Goal: Complete application form: Complete application form

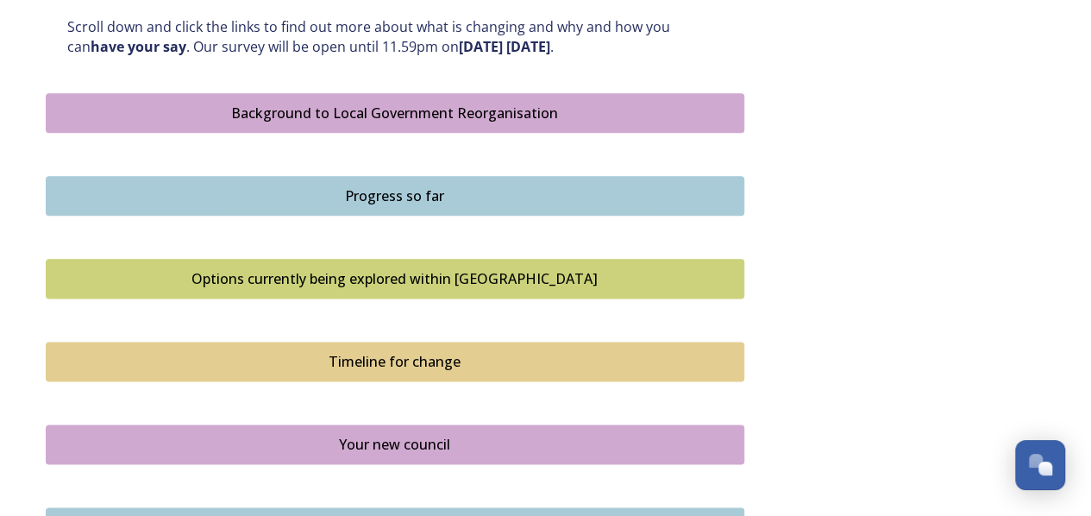
scroll to position [1035, 0]
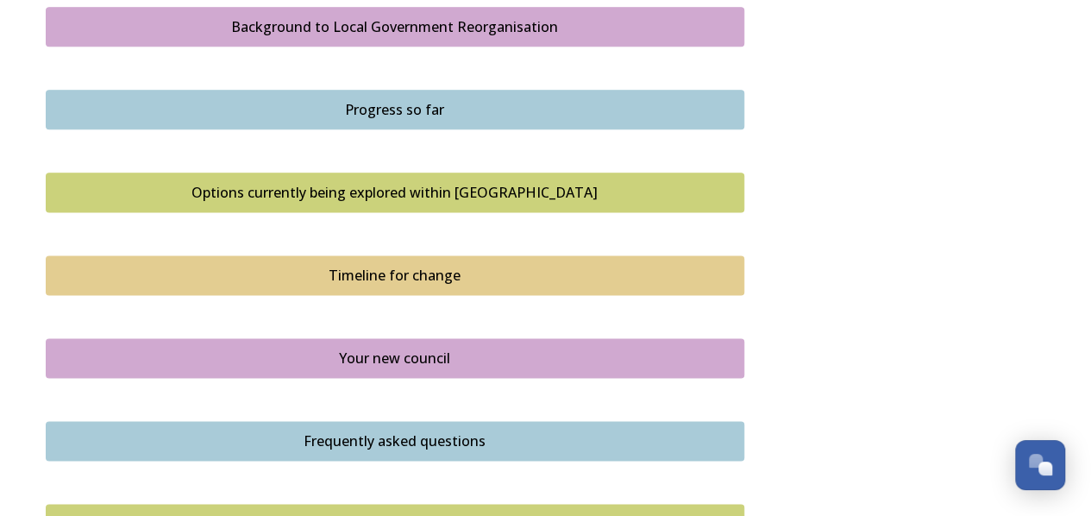
click at [341, 191] on div "Options currently being explored within [GEOGRAPHIC_DATA]" at bounding box center [395, 192] width 680 height 21
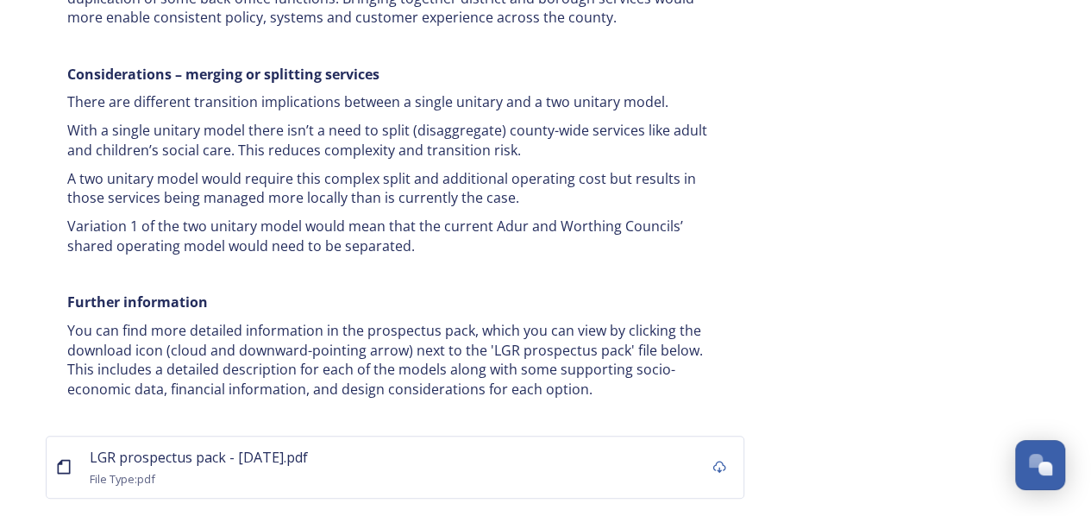
scroll to position [3549, 0]
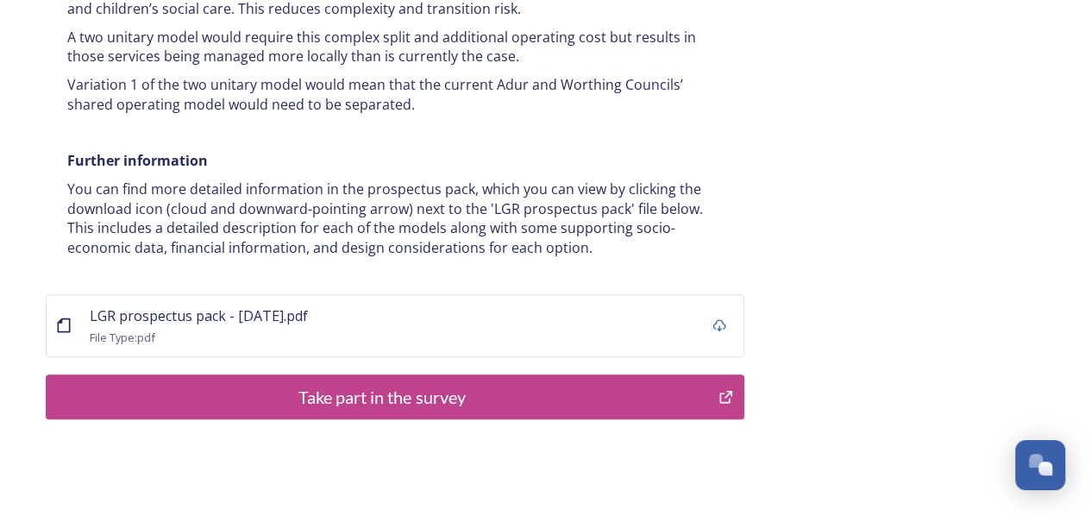
click at [412, 384] on div "Take part in the survey" at bounding box center [382, 397] width 655 height 26
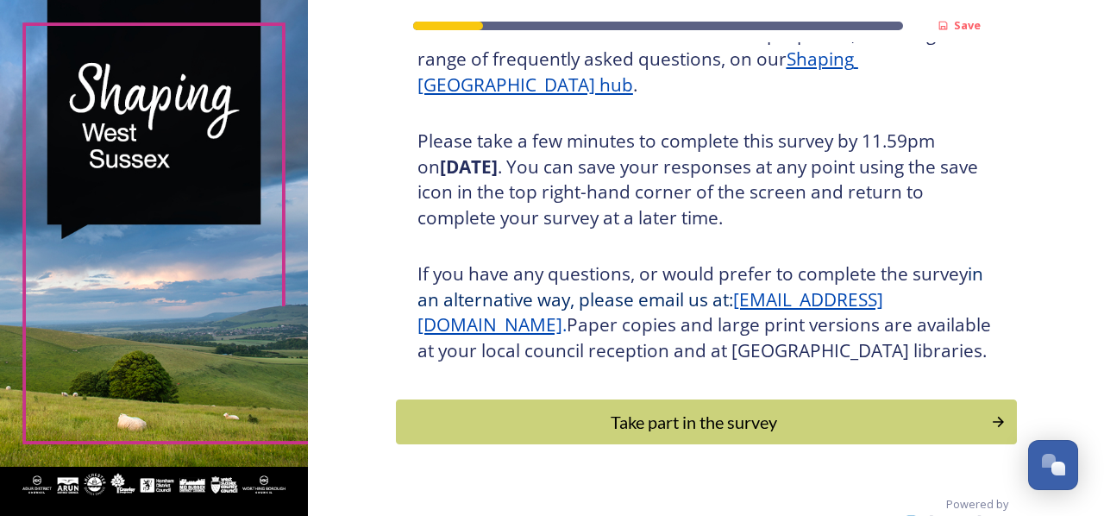
scroll to position [312, 0]
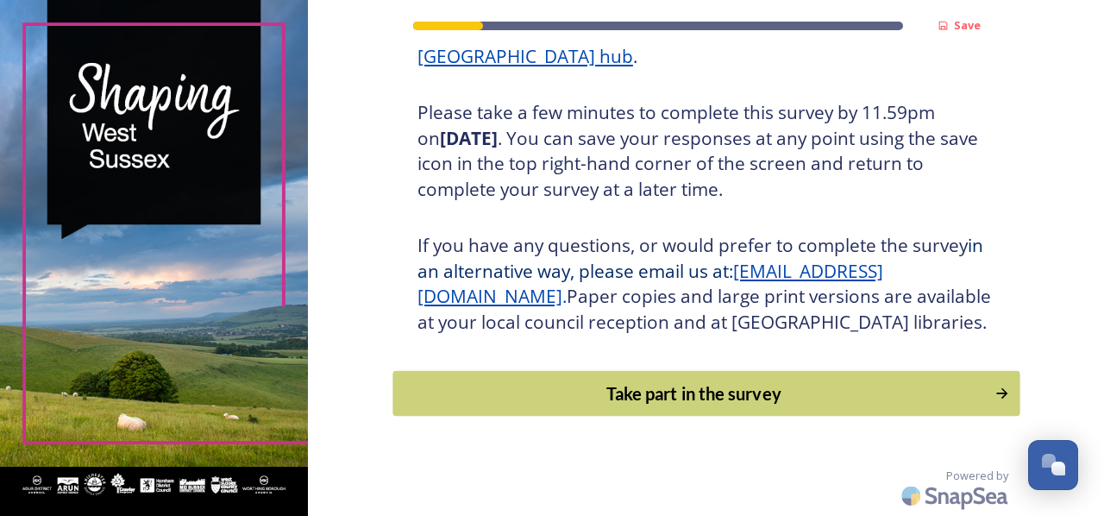
click at [663, 391] on div "Take part in the survey" at bounding box center [693, 393] width 583 height 26
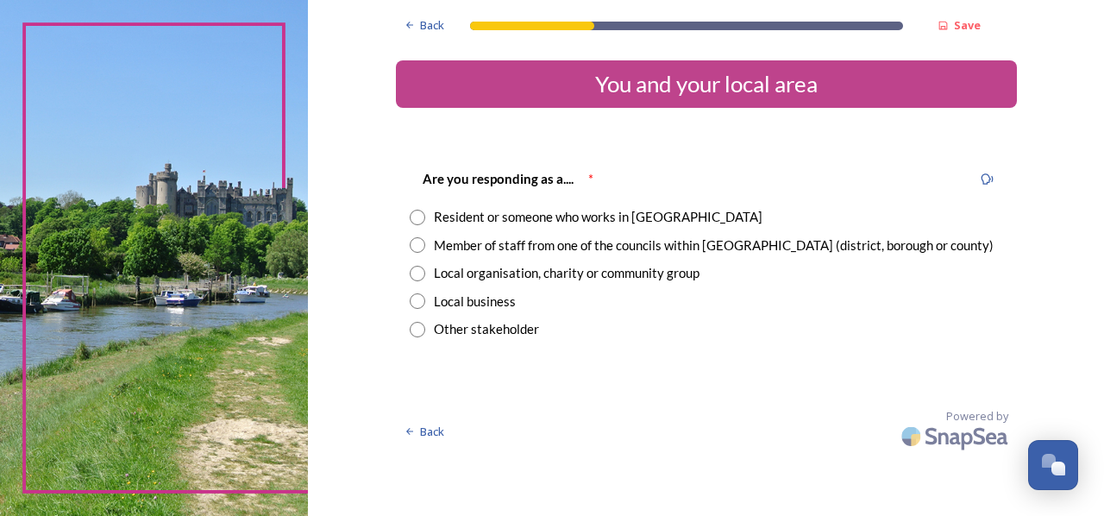
click at [418, 217] on input "radio" at bounding box center [418, 218] width 16 height 16
radio input "true"
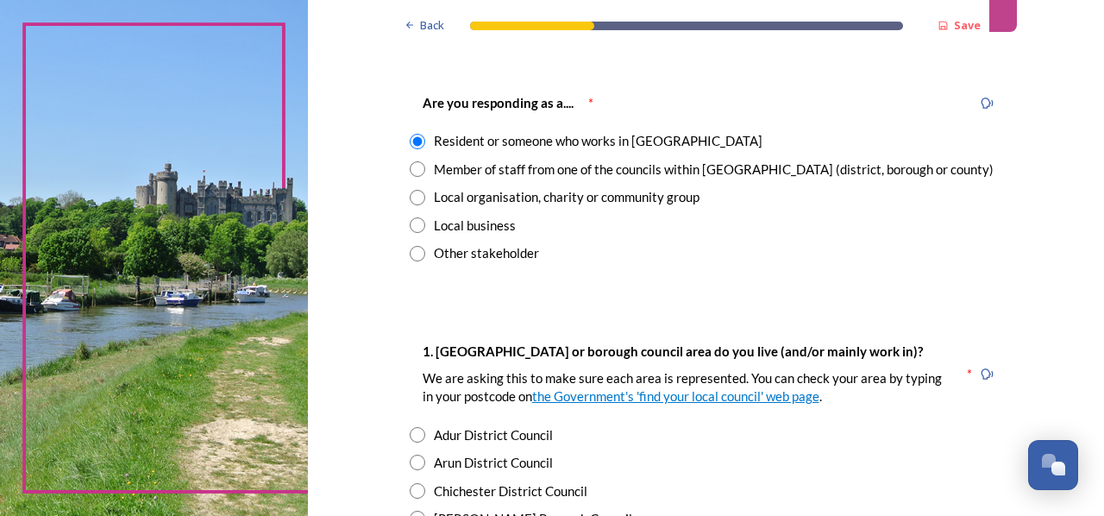
scroll to position [172, 0]
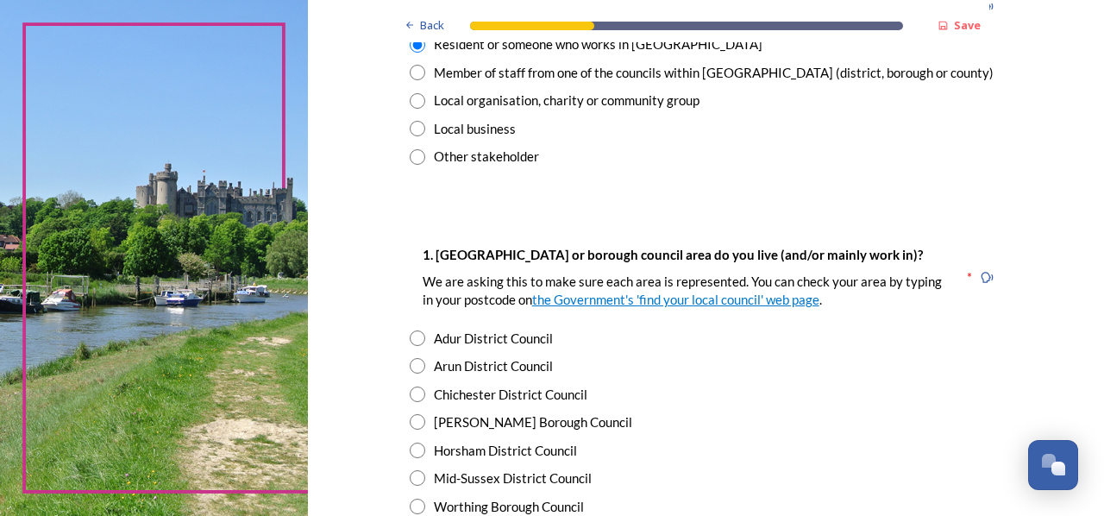
click at [414, 422] on input "radio" at bounding box center [418, 422] width 16 height 16
radio input "true"
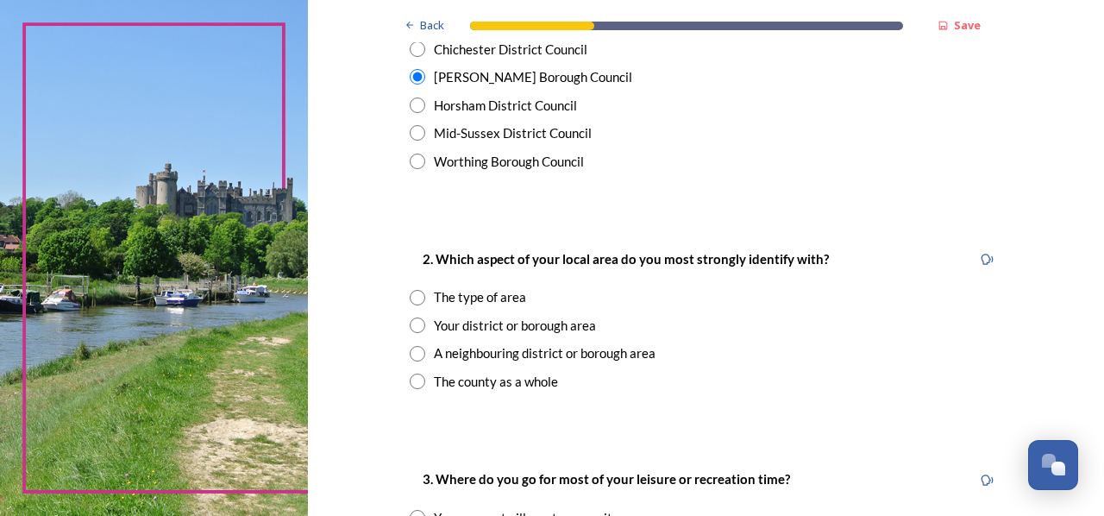
scroll to position [604, 0]
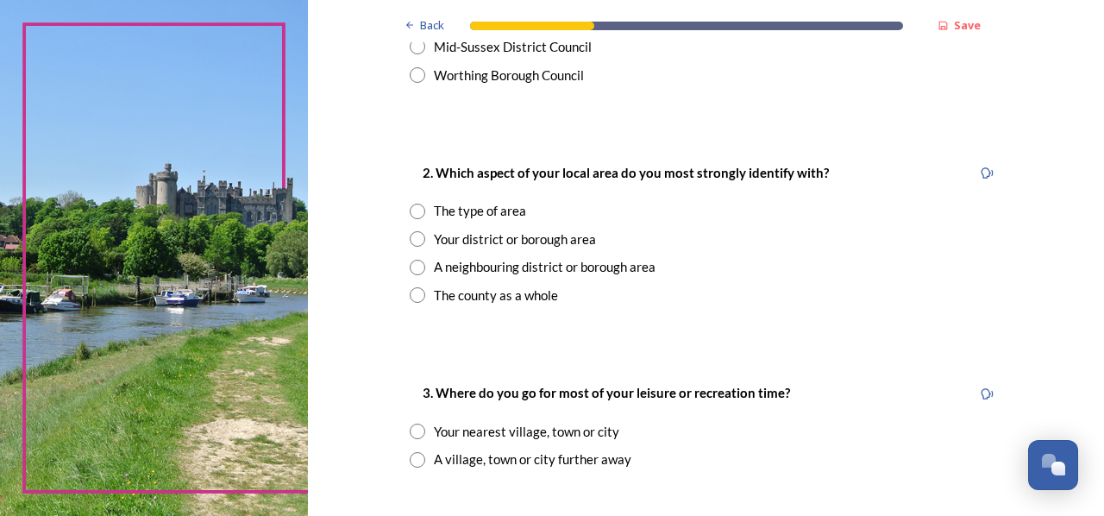
click at [412, 238] on input "radio" at bounding box center [418, 239] width 16 height 16
radio input "true"
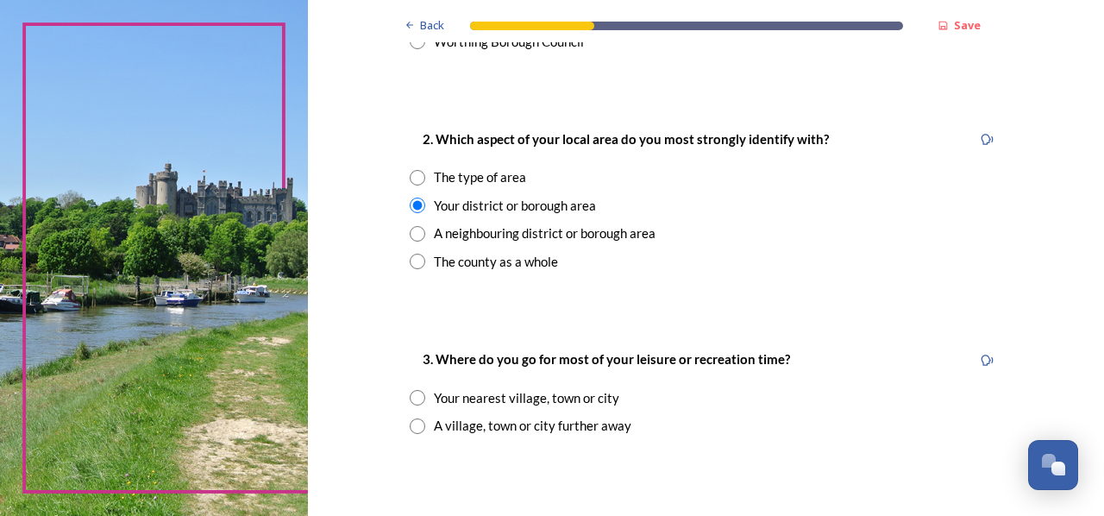
scroll to position [690, 0]
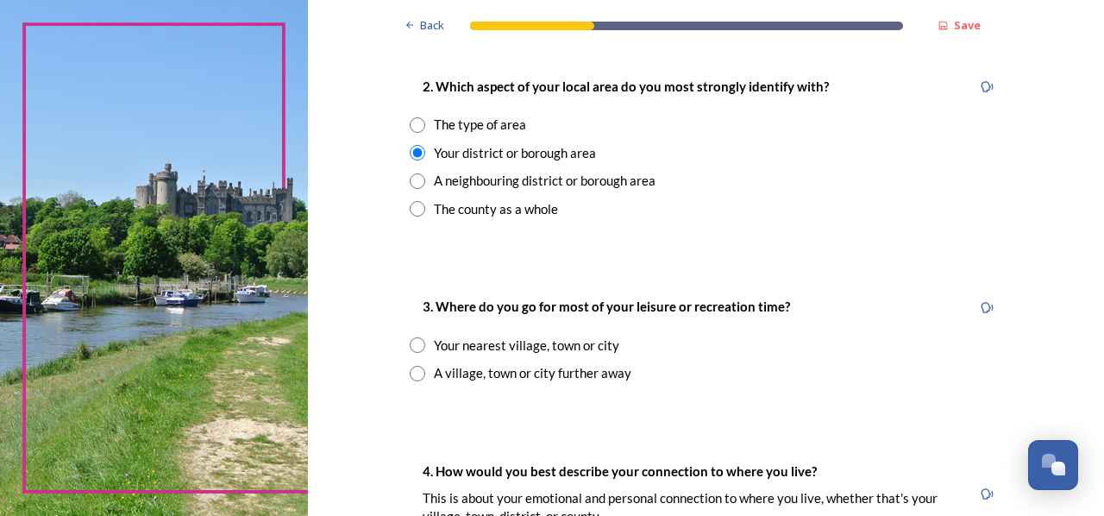
click at [410, 341] on input "radio" at bounding box center [418, 345] width 16 height 16
radio input "true"
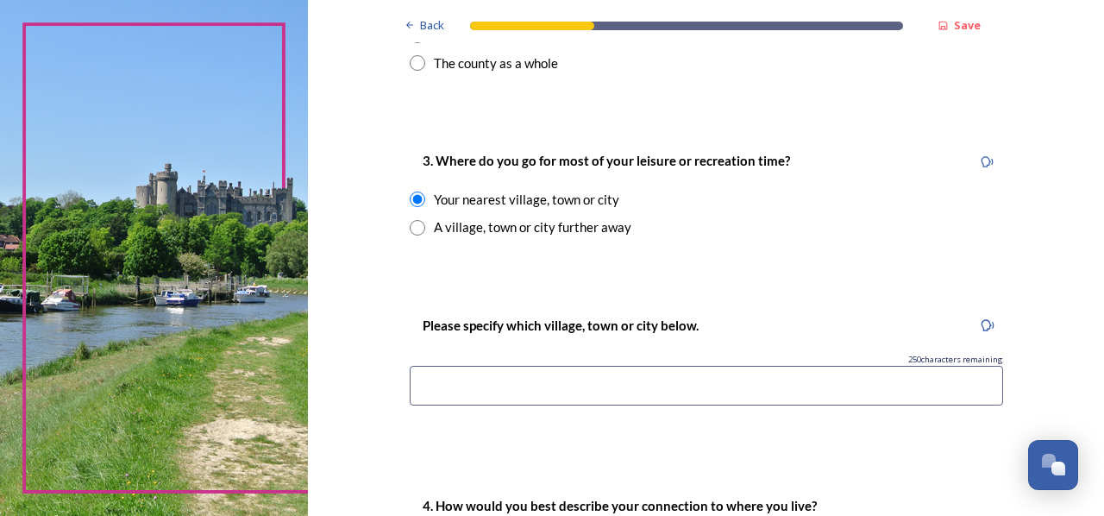
scroll to position [862, 0]
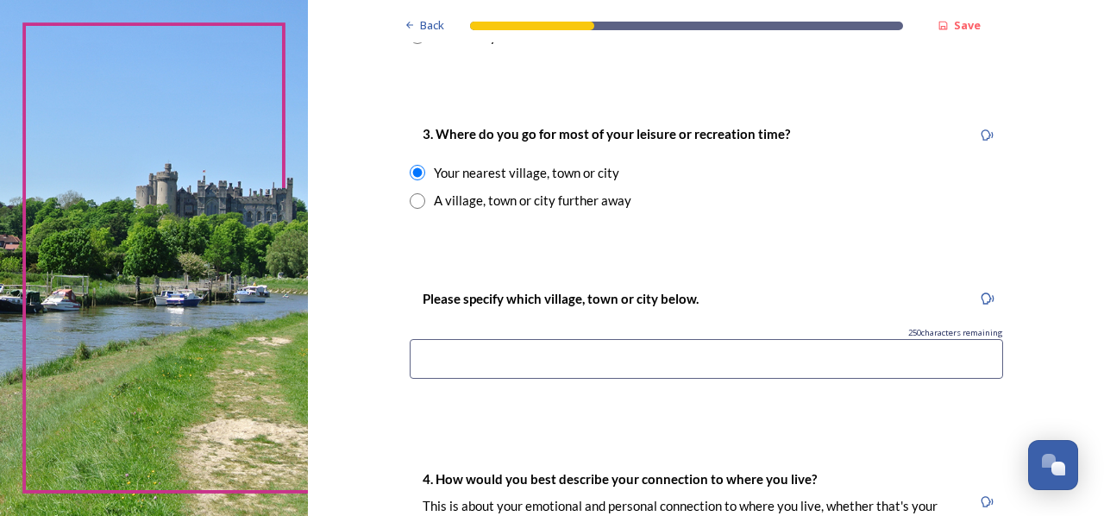
click at [469, 360] on input at bounding box center [706, 359] width 593 height 40
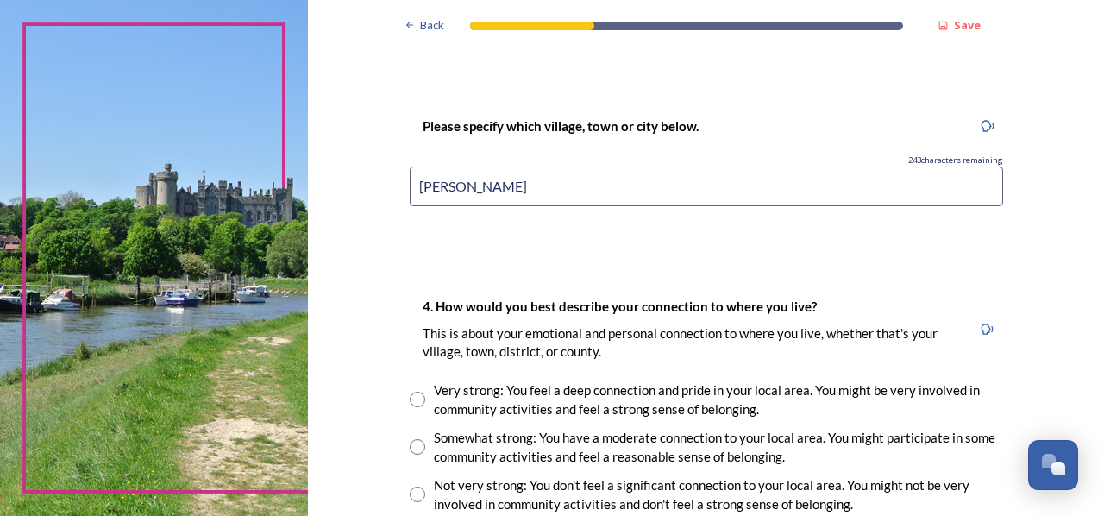
scroll to position [1121, 0]
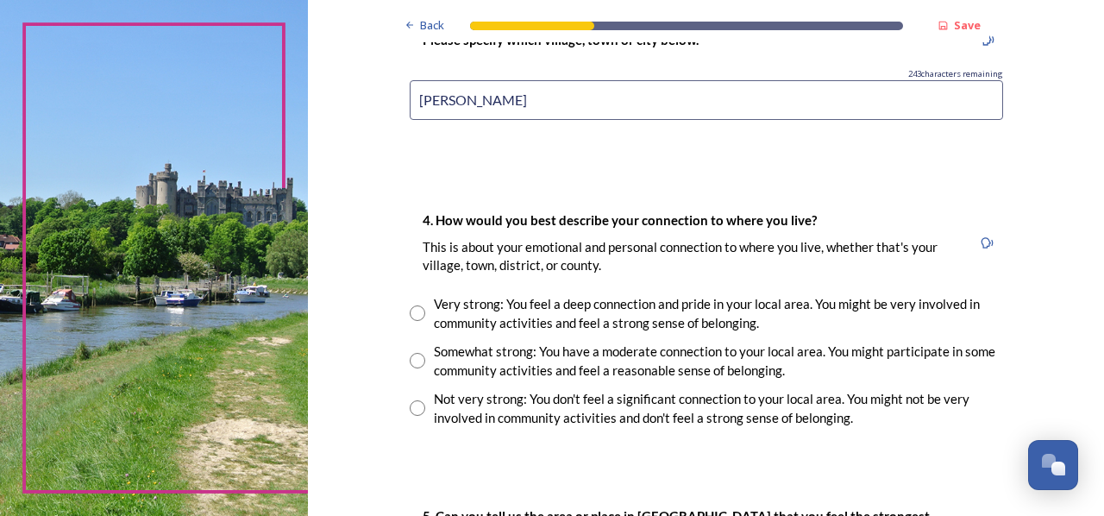
type input "Crawley"
click at [410, 357] on input "radio" at bounding box center [418, 361] width 16 height 16
radio input "true"
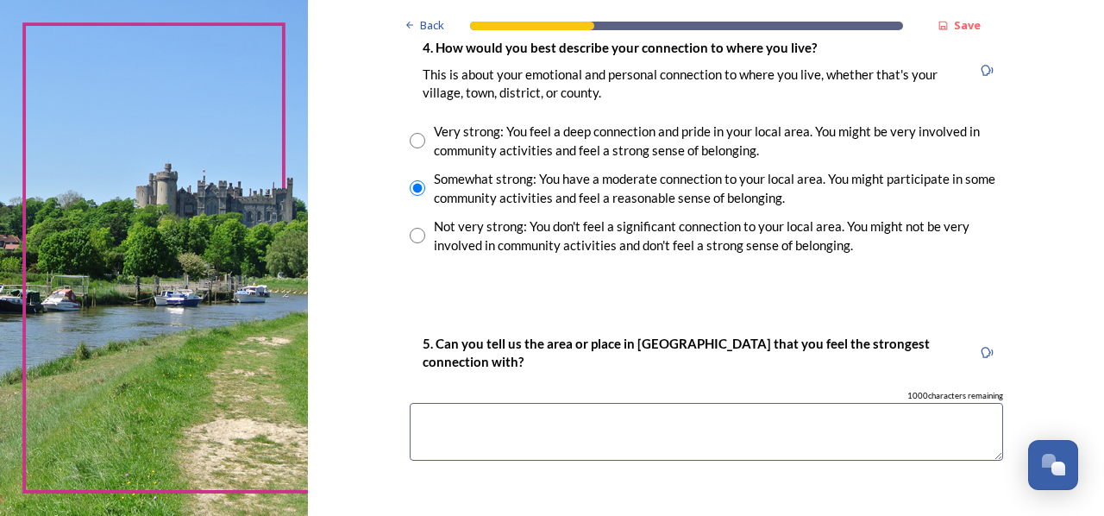
click at [461, 423] on textarea at bounding box center [706, 432] width 593 height 58
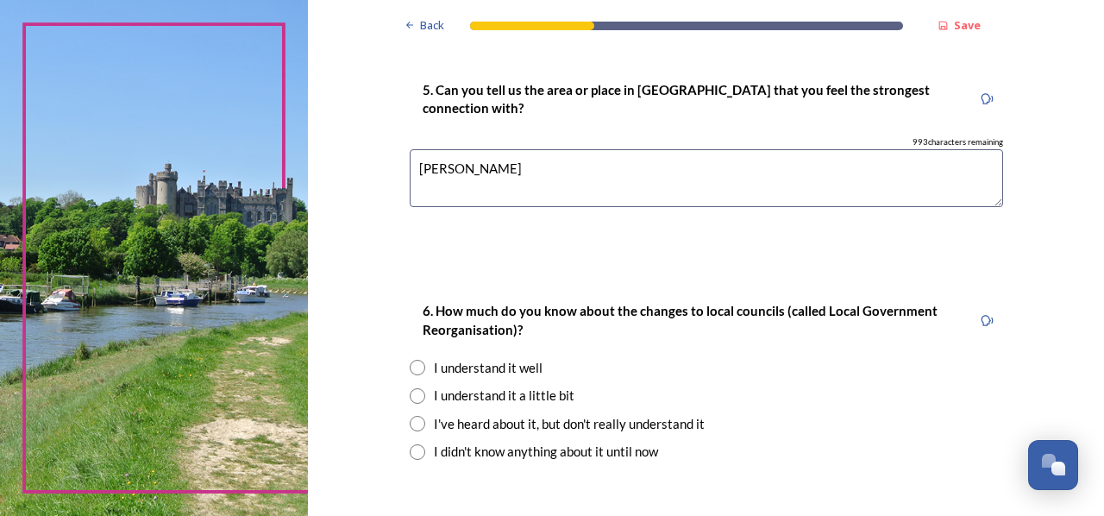
scroll to position [1552, 0]
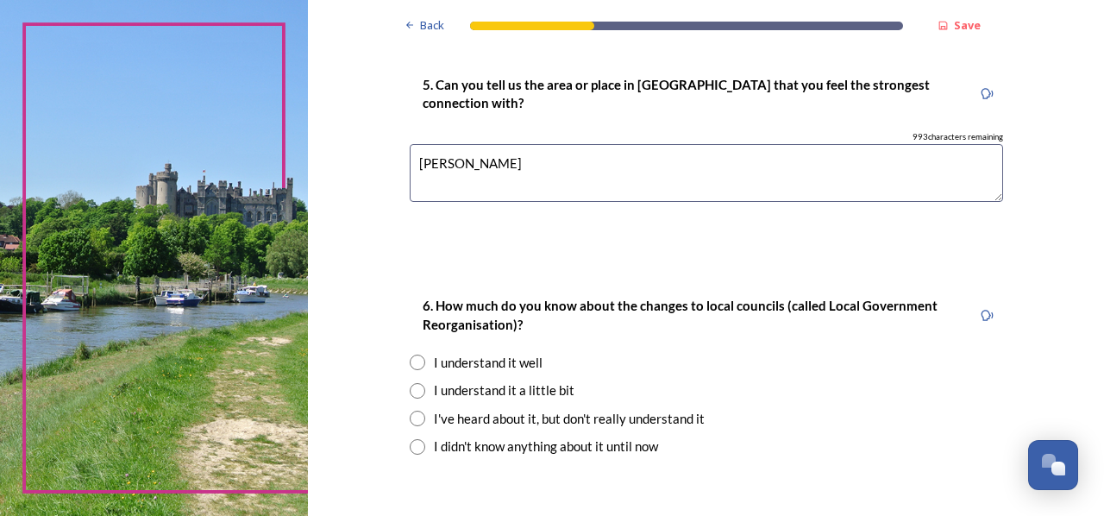
type textarea "Crawley"
click at [410, 361] on input "radio" at bounding box center [418, 362] width 16 height 16
radio input "true"
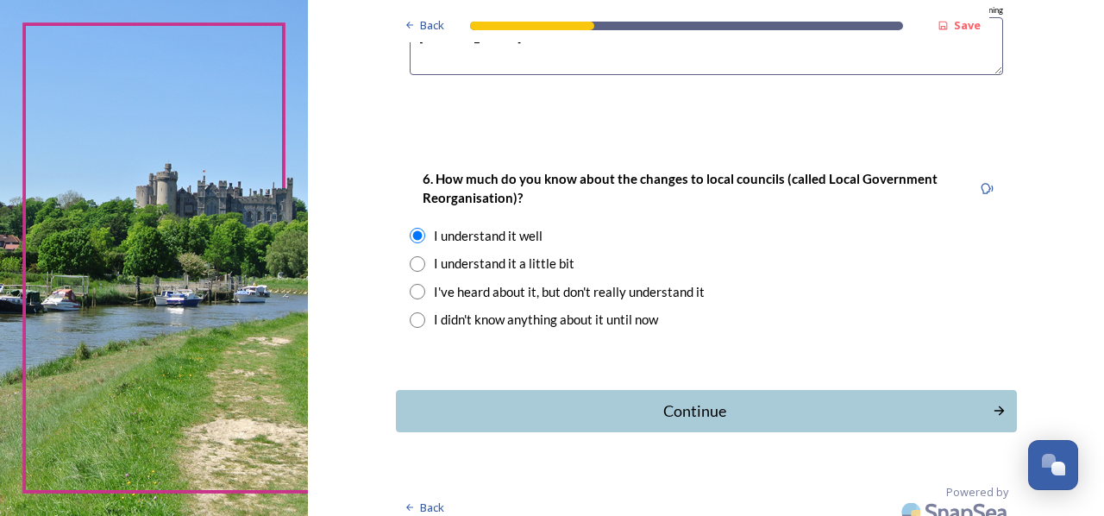
scroll to position [1694, 0]
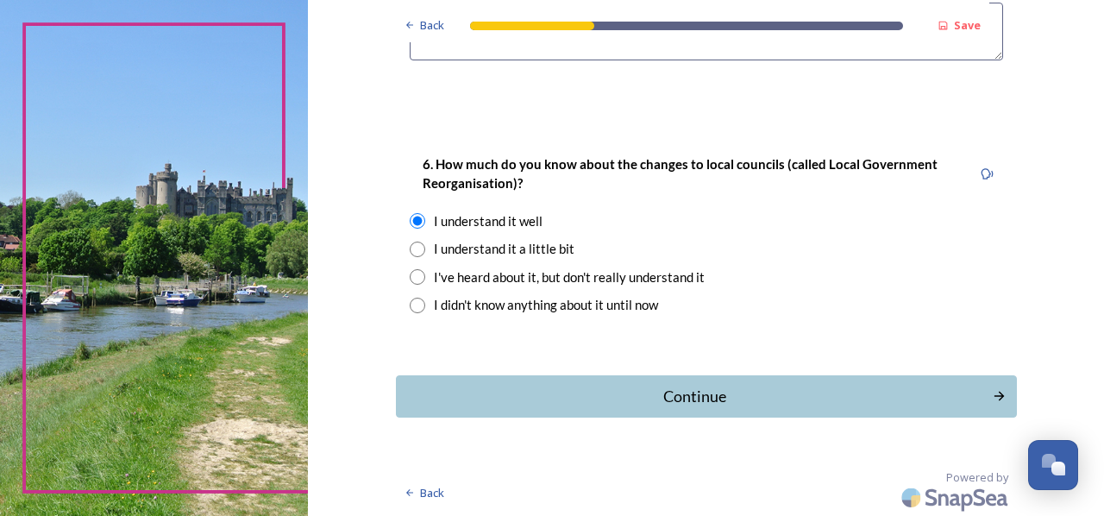
click at [697, 392] on div "Continue" at bounding box center [694, 396] width 579 height 23
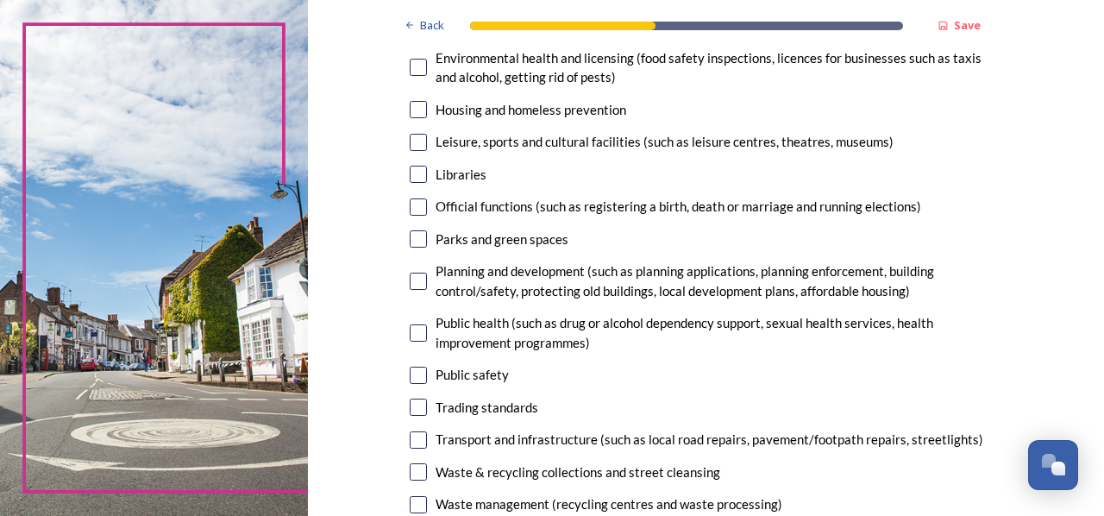
scroll to position [517, 0]
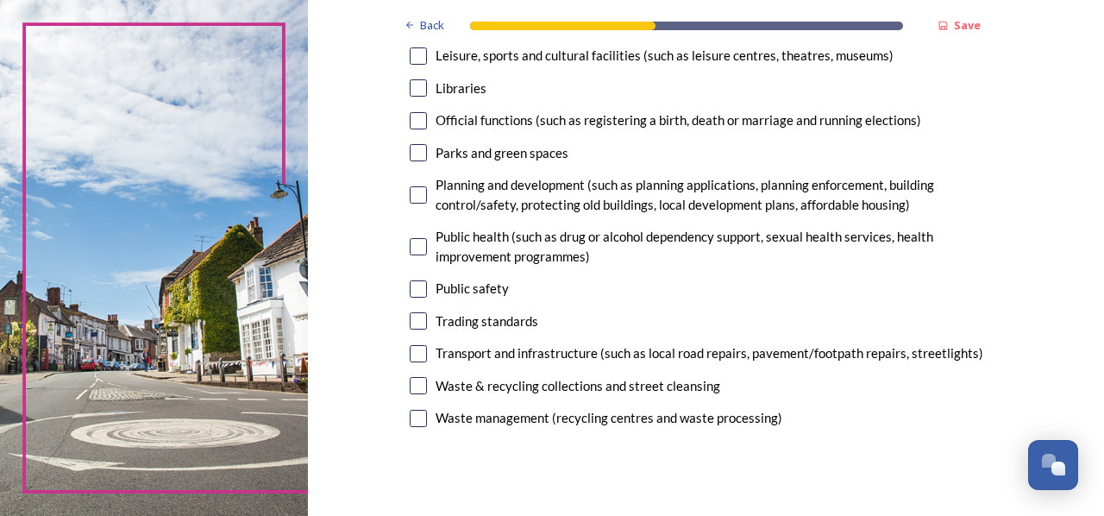
click at [410, 356] on input "checkbox" at bounding box center [418, 353] width 17 height 17
checkbox input "true"
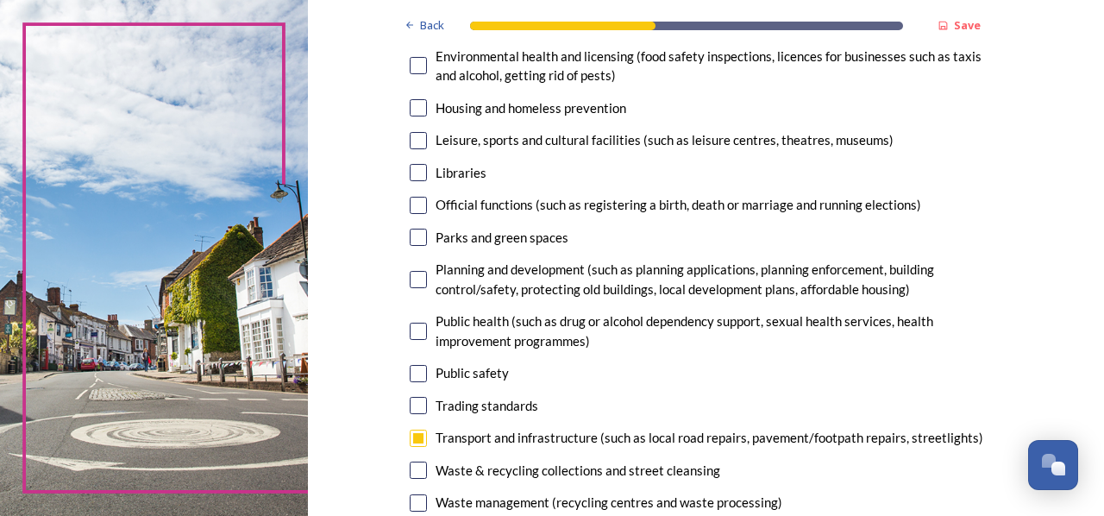
scroll to position [431, 0]
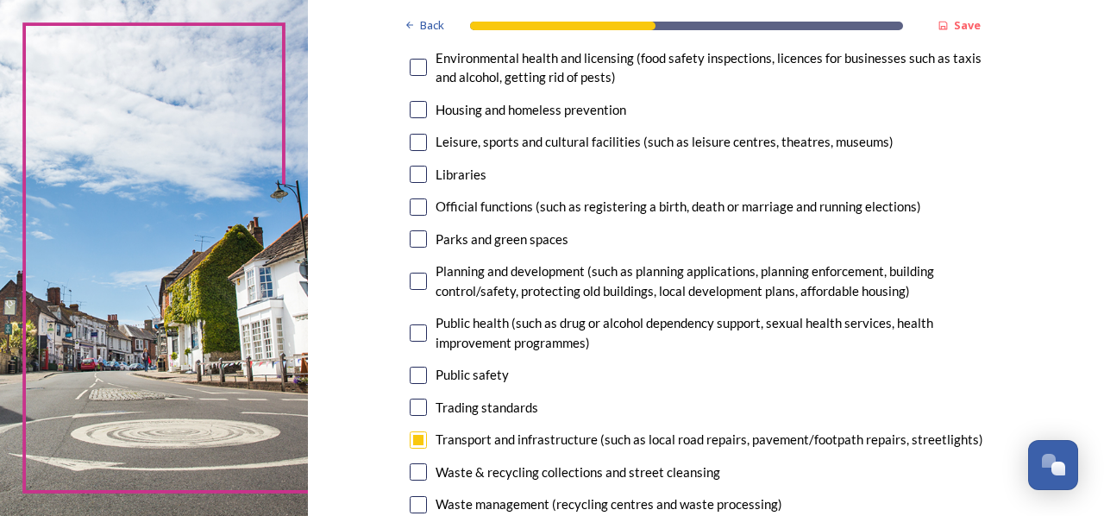
click at [410, 235] on input "checkbox" at bounding box center [418, 238] width 17 height 17
checkbox input "true"
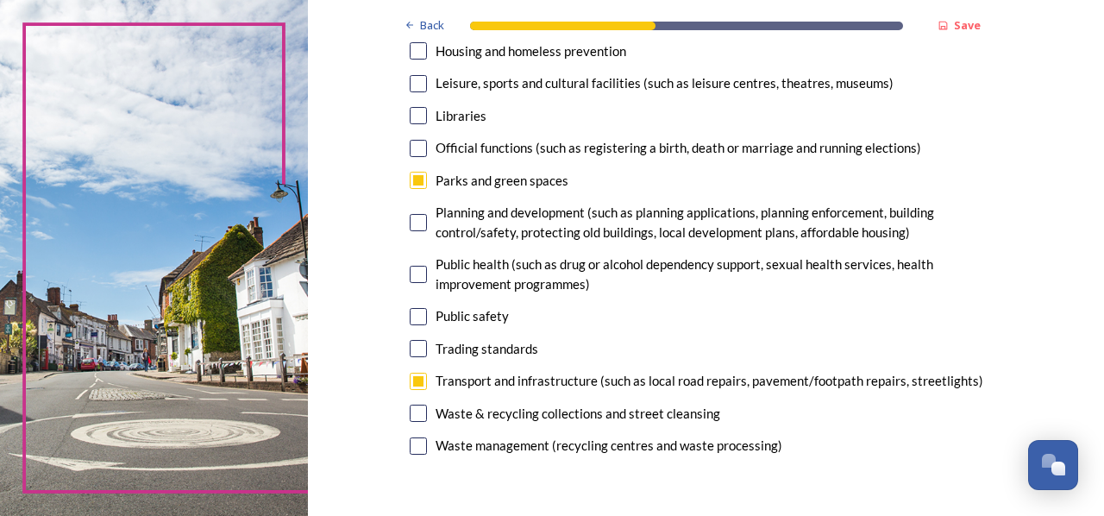
scroll to position [517, 0]
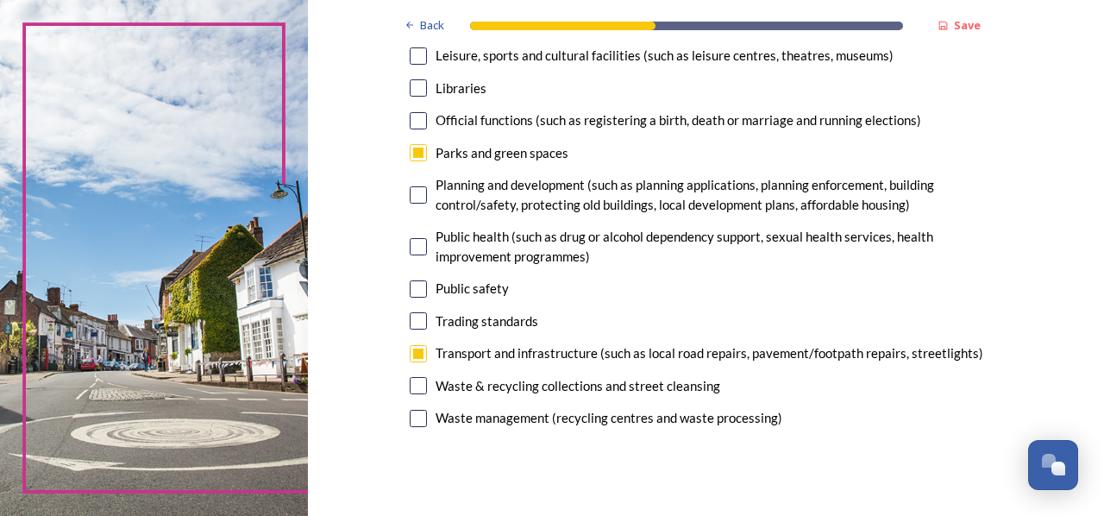
click at [416, 384] on input "checkbox" at bounding box center [418, 385] width 17 height 17
checkbox input "true"
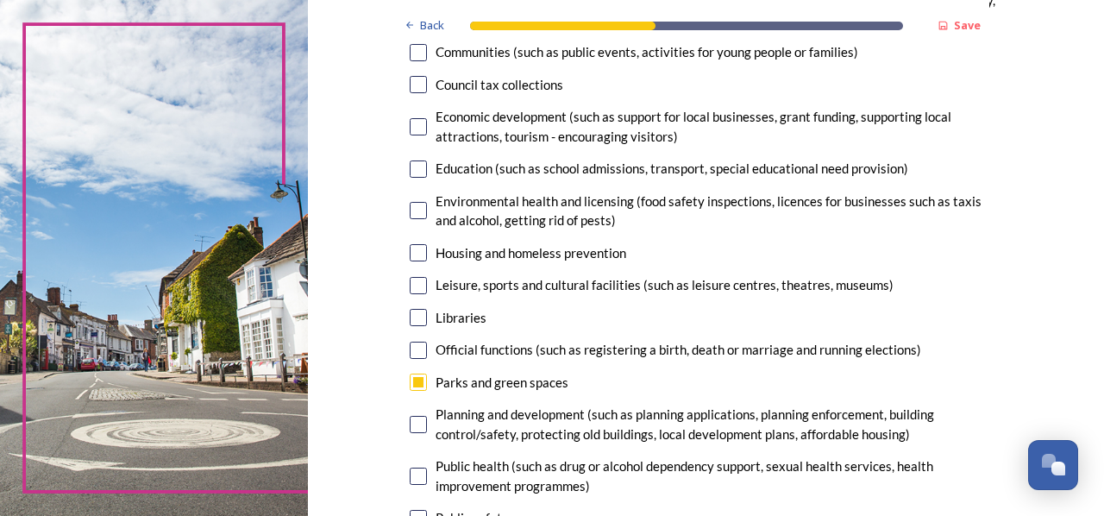
scroll to position [172, 0]
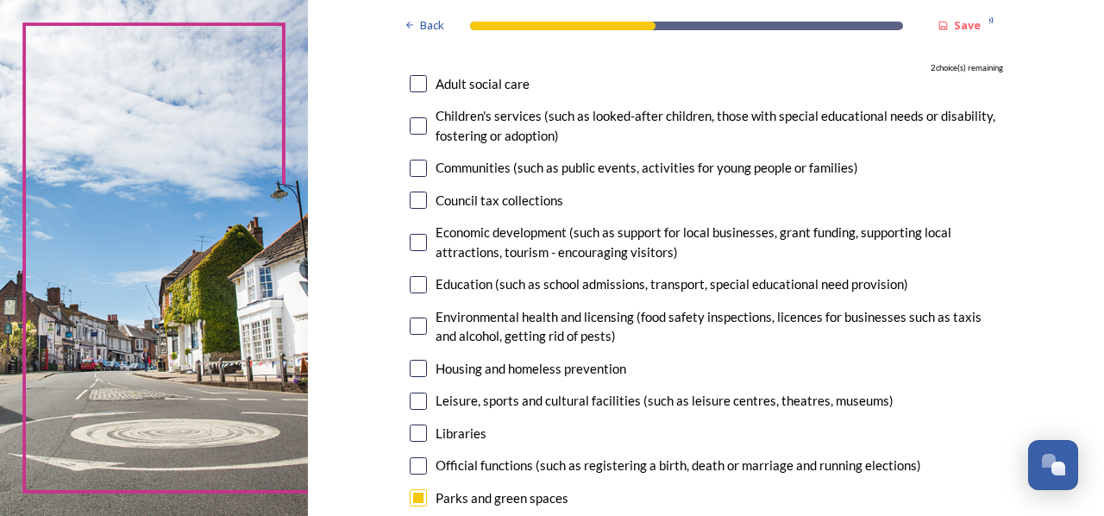
click at [410, 79] on input "checkbox" at bounding box center [418, 83] width 17 height 17
checkbox input "true"
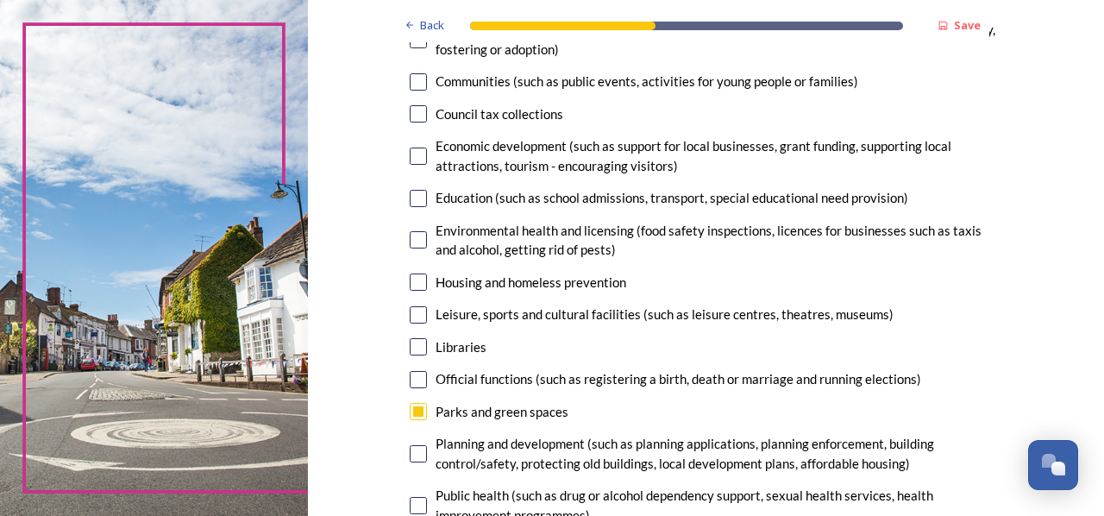
scroll to position [345, 0]
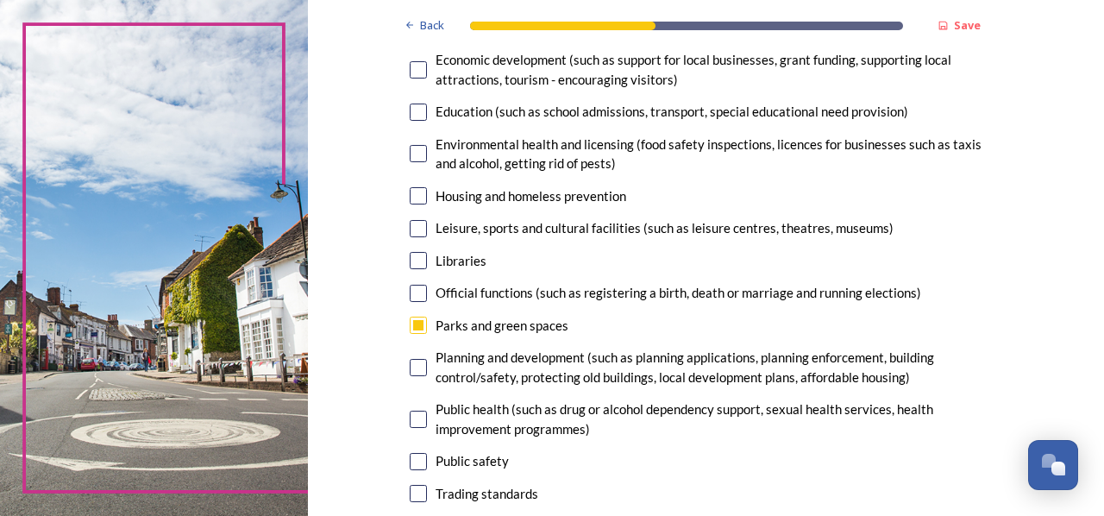
click at [412, 364] on input "checkbox" at bounding box center [418, 367] width 17 height 17
checkbox input "true"
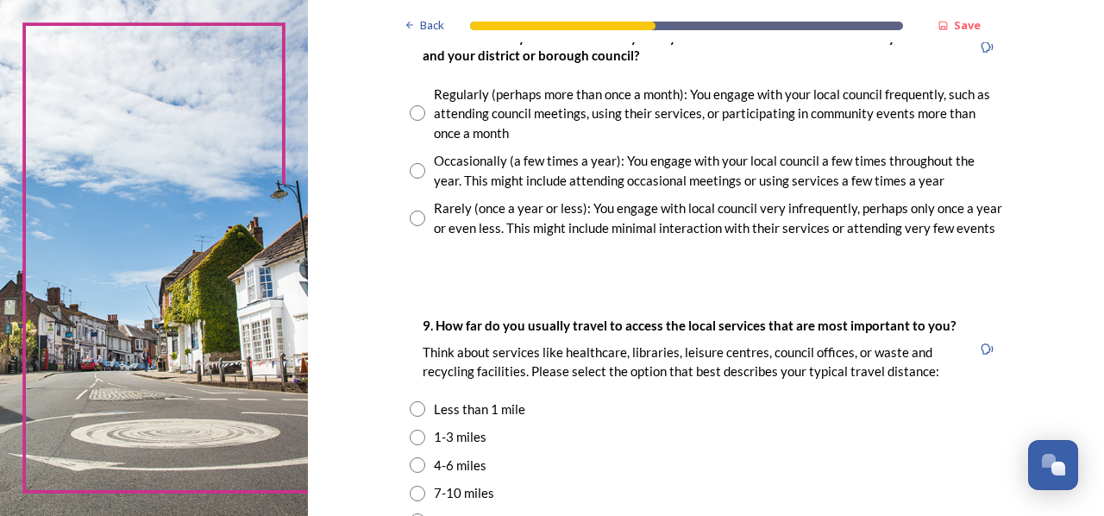
scroll to position [862, 0]
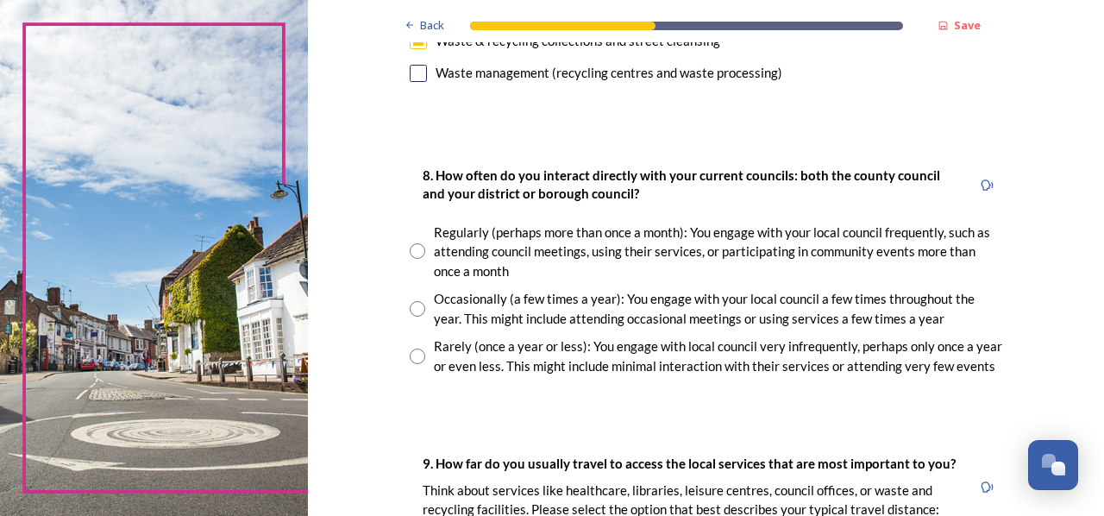
click at [410, 308] on input "radio" at bounding box center [418, 309] width 16 height 16
radio input "true"
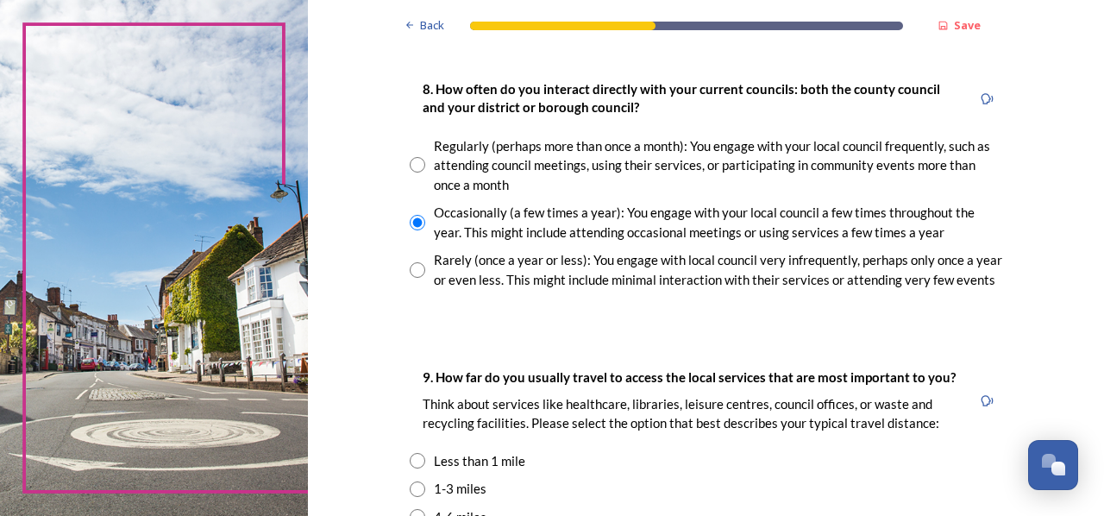
scroll to position [1035, 0]
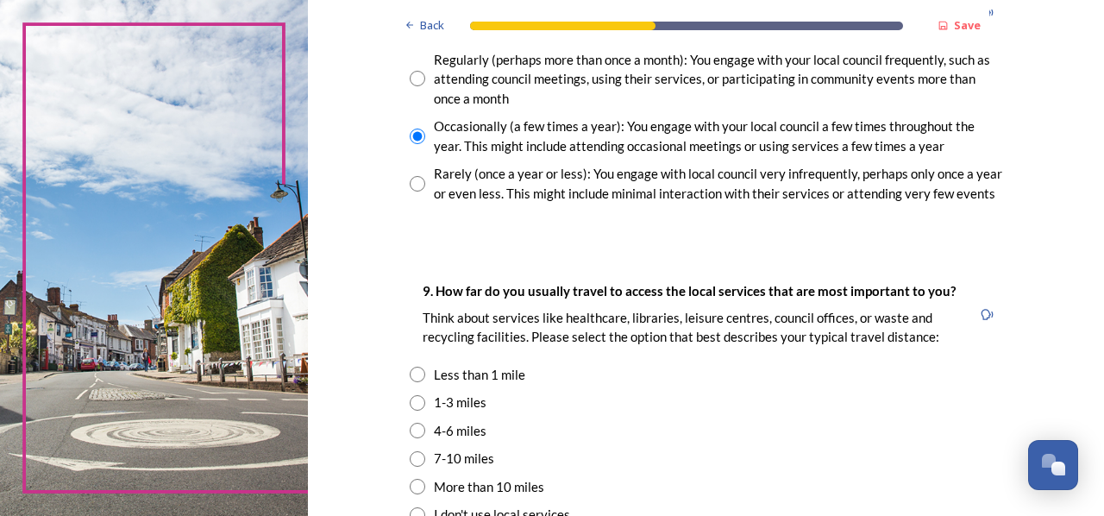
click at [410, 430] on input "radio" at bounding box center [418, 431] width 16 height 16
radio input "true"
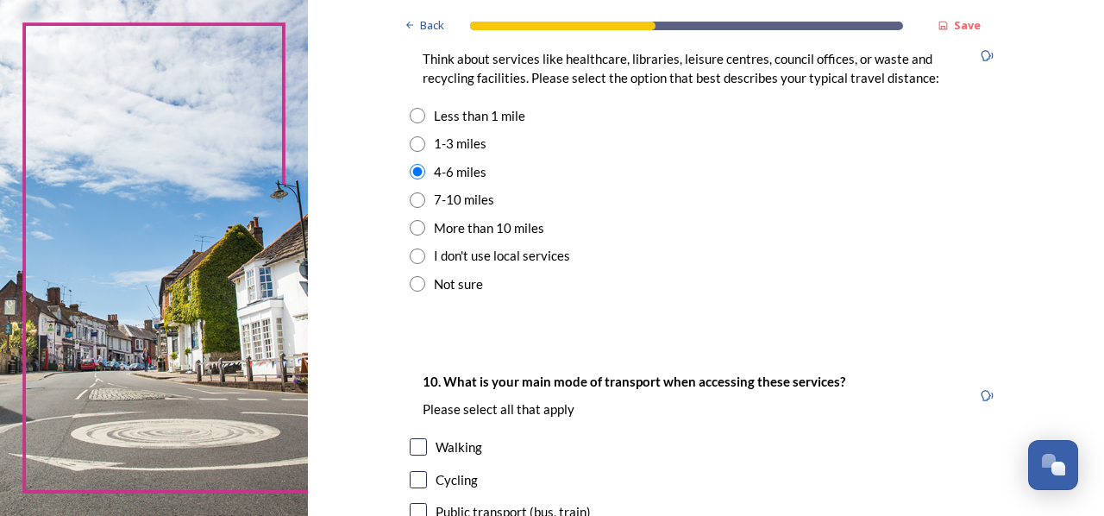
scroll to position [1380, 0]
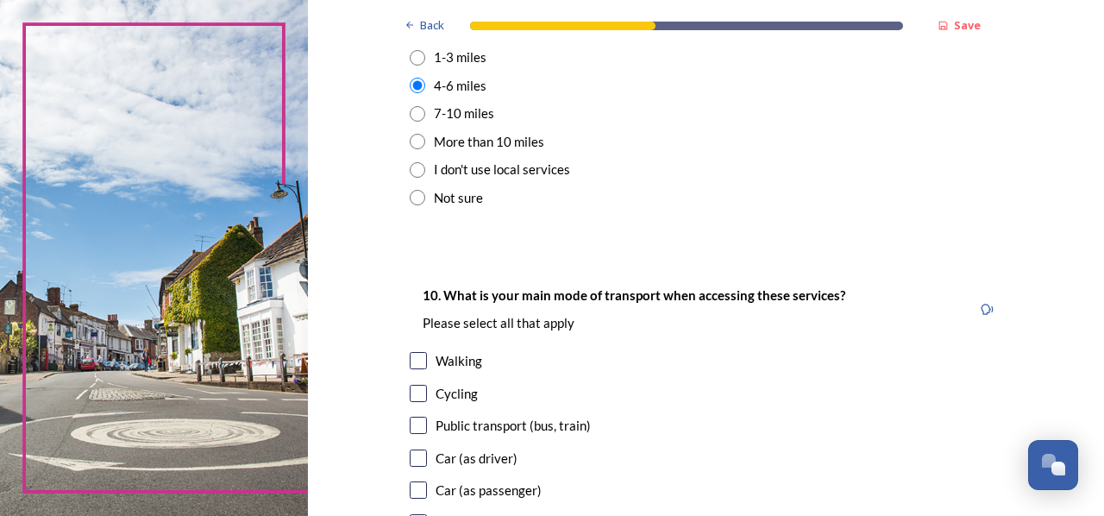
click at [414, 453] on input "checkbox" at bounding box center [418, 457] width 17 height 17
checkbox input "true"
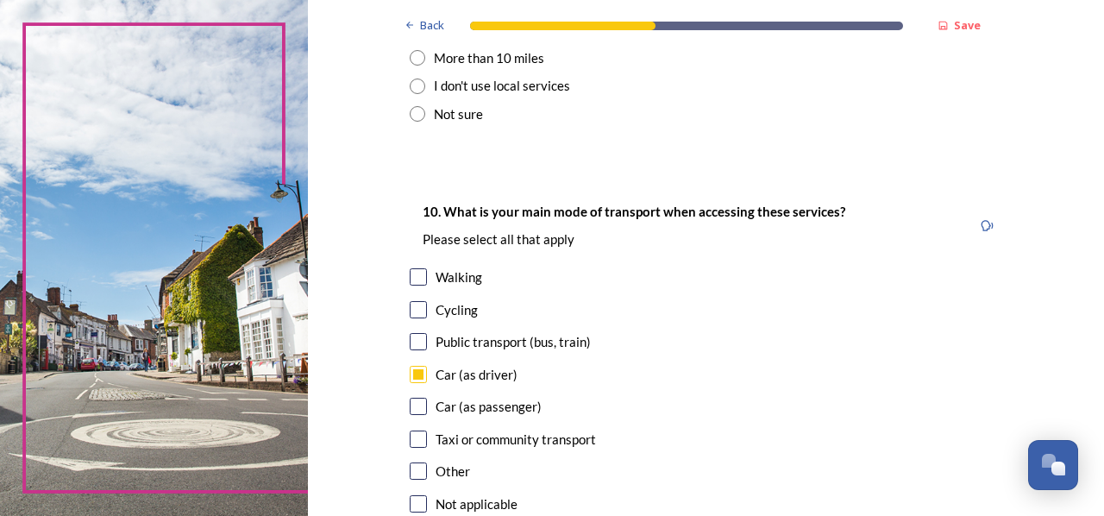
scroll to position [1466, 0]
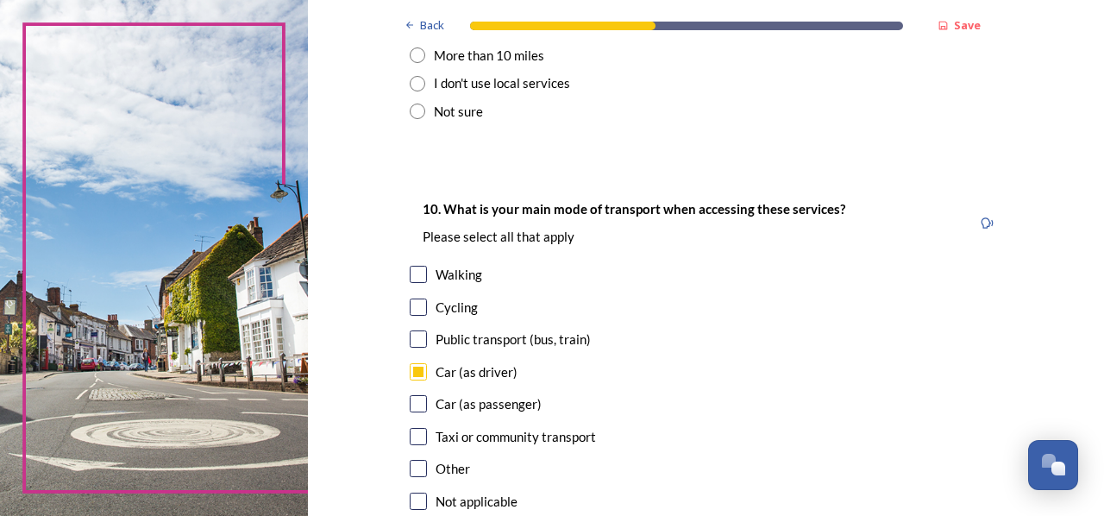
click at [412, 339] on input "checkbox" at bounding box center [418, 338] width 17 height 17
checkbox input "true"
click at [414, 306] on input "checkbox" at bounding box center [418, 306] width 17 height 17
checkbox input "true"
click at [414, 277] on input "checkbox" at bounding box center [418, 274] width 17 height 17
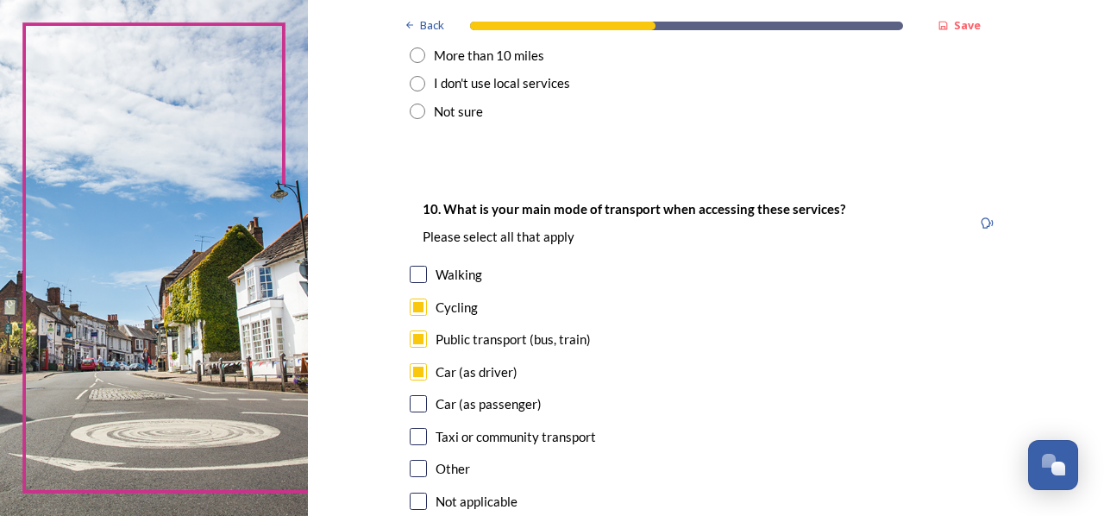
checkbox input "true"
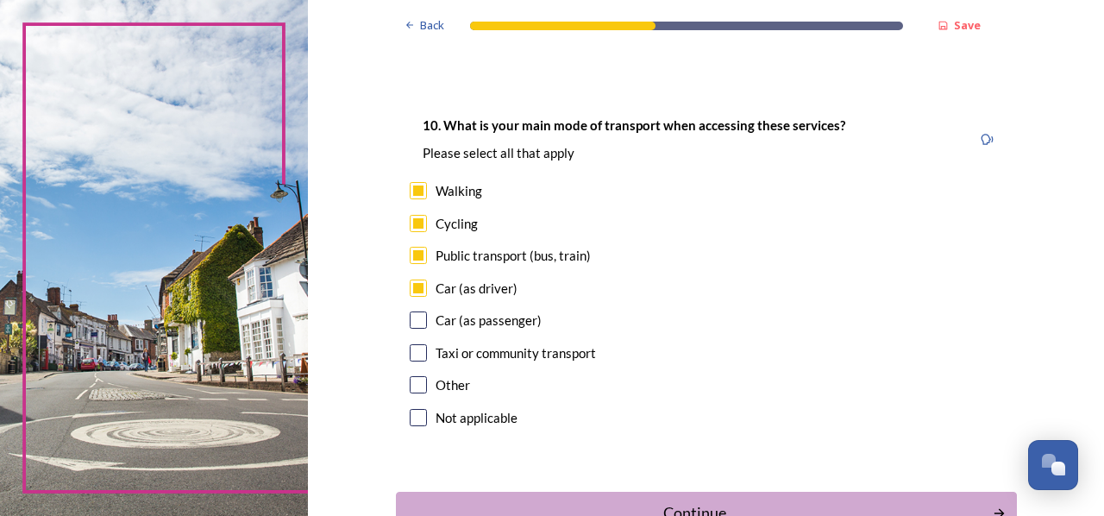
scroll to position [1638, 0]
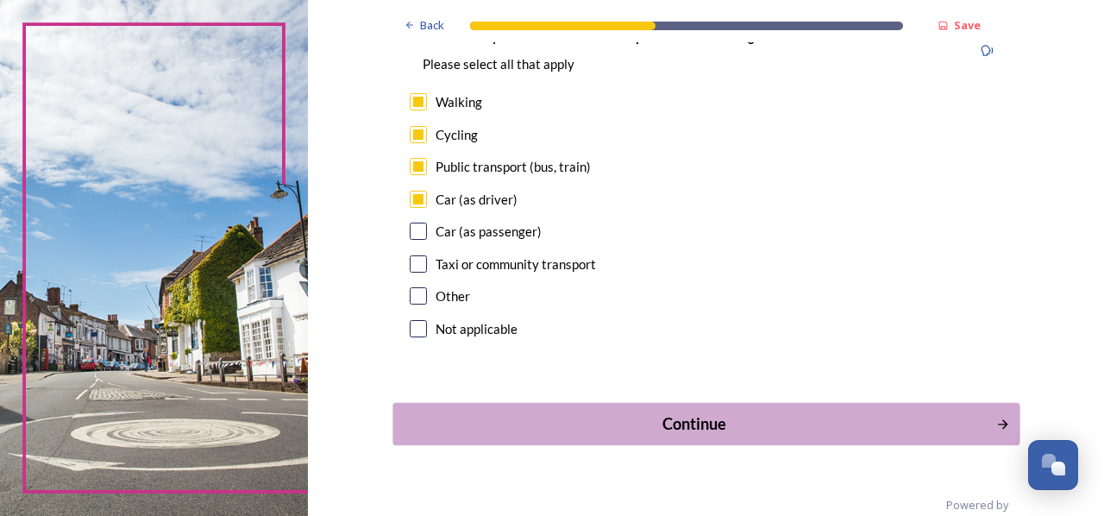
click at [725, 418] on div "Continue" at bounding box center [694, 423] width 584 height 23
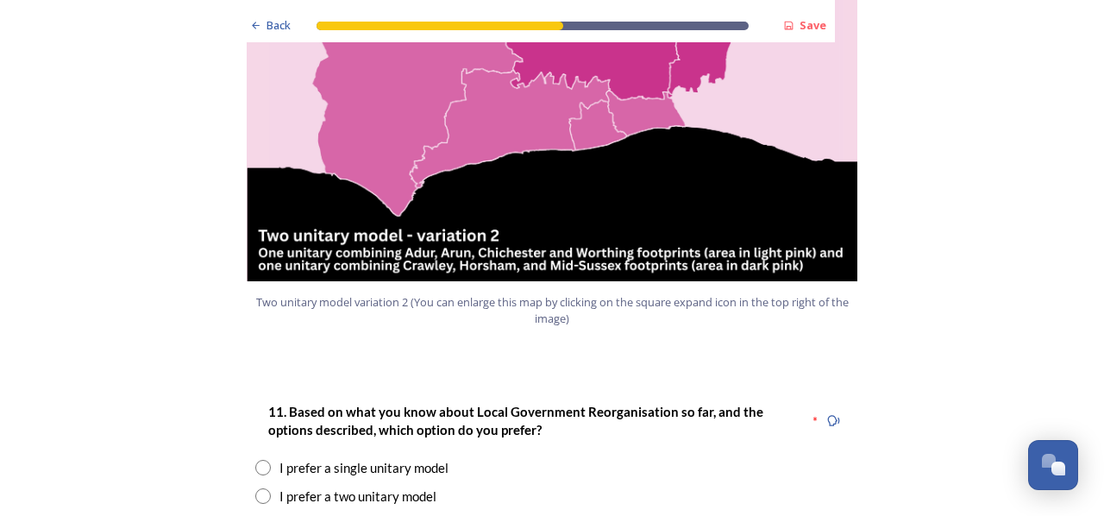
scroll to position [2070, 0]
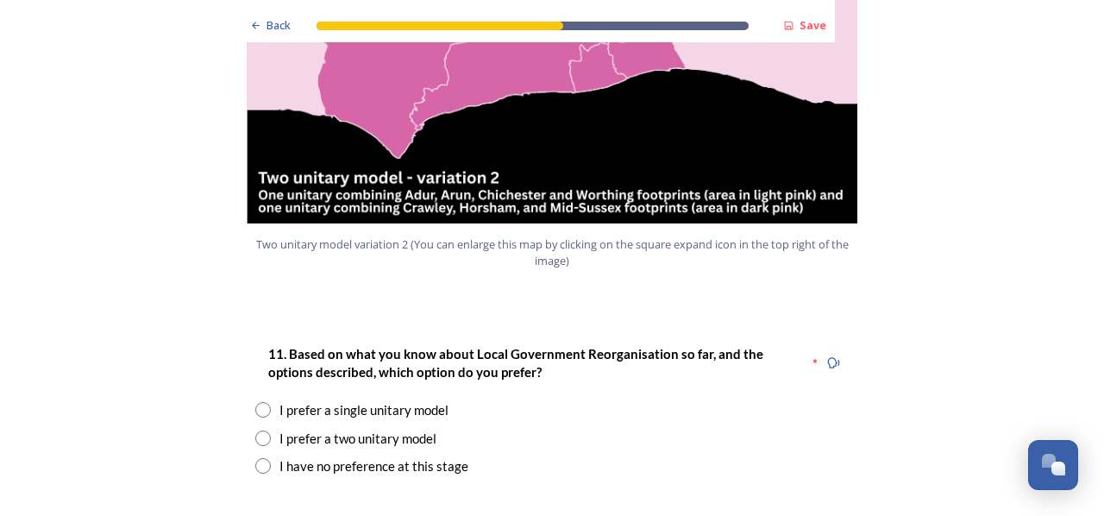
click at [259, 430] on input "radio" at bounding box center [263, 438] width 16 height 16
radio input "true"
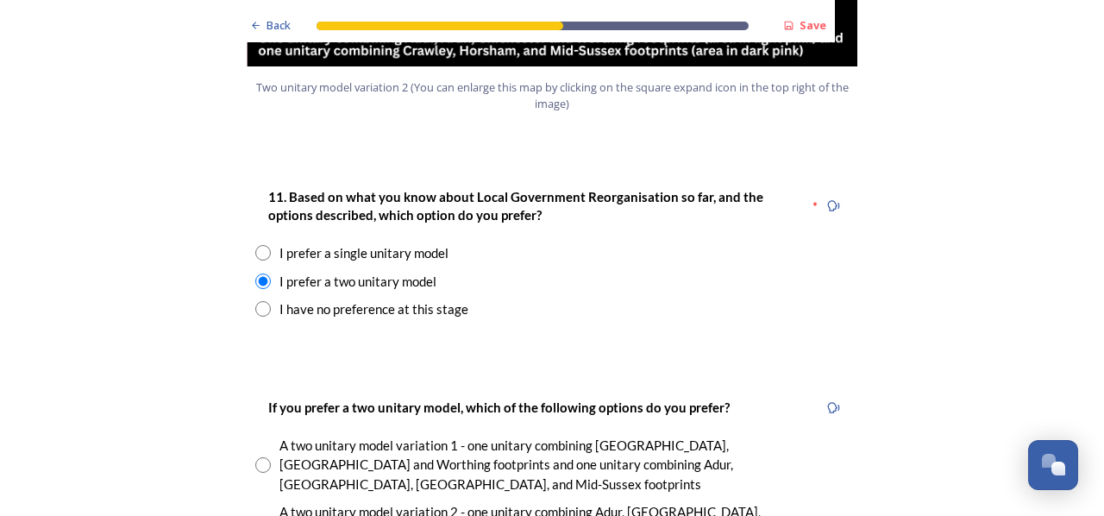
scroll to position [2242, 0]
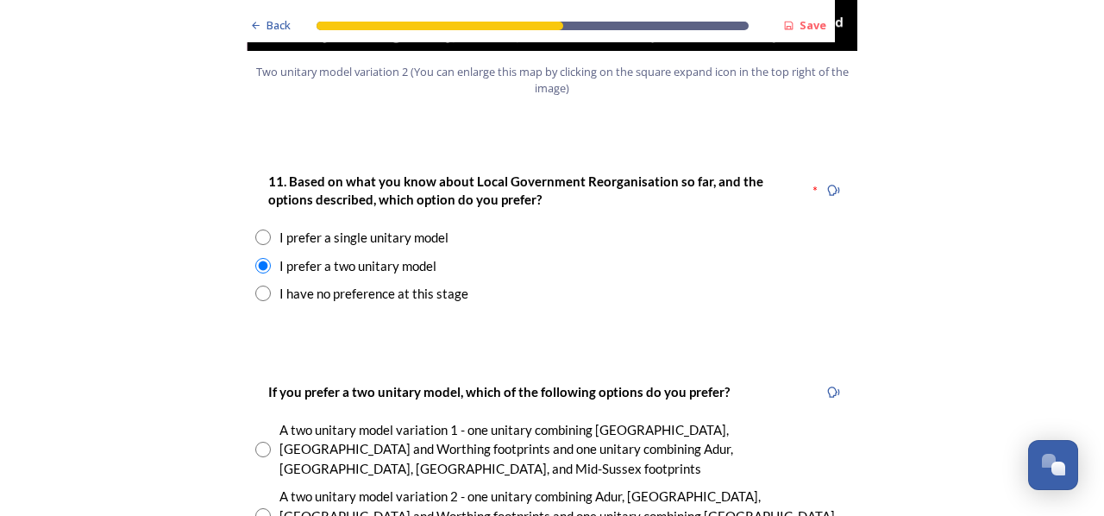
click at [259, 508] on input "radio" at bounding box center [263, 516] width 16 height 16
radio input "true"
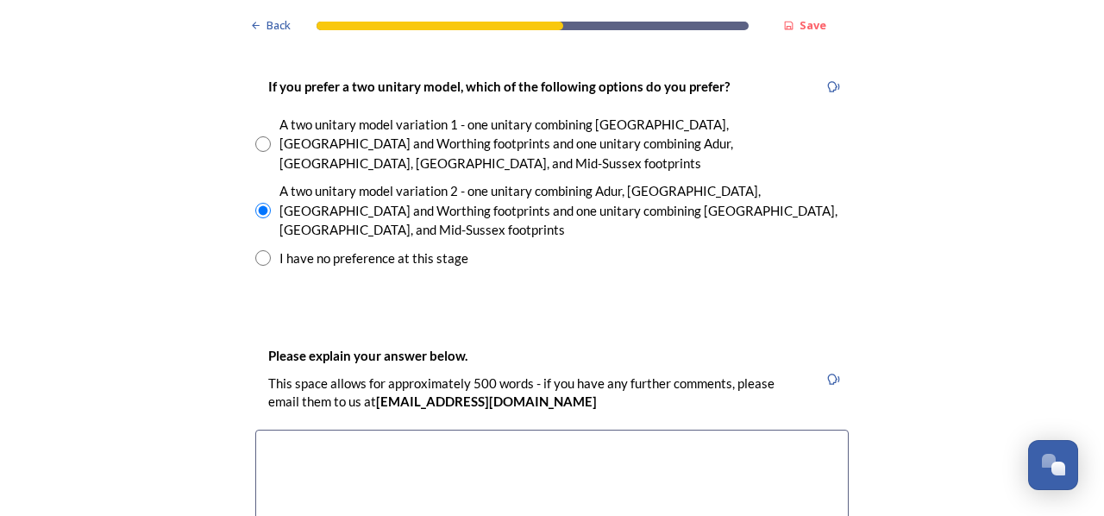
scroll to position [2587, 0]
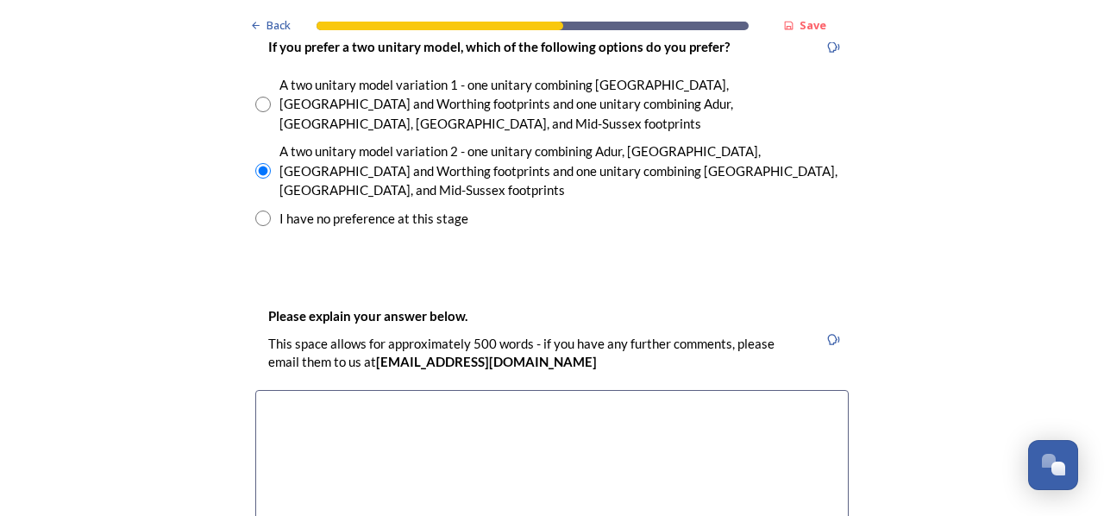
click at [291, 390] on textarea at bounding box center [551, 487] width 593 height 194
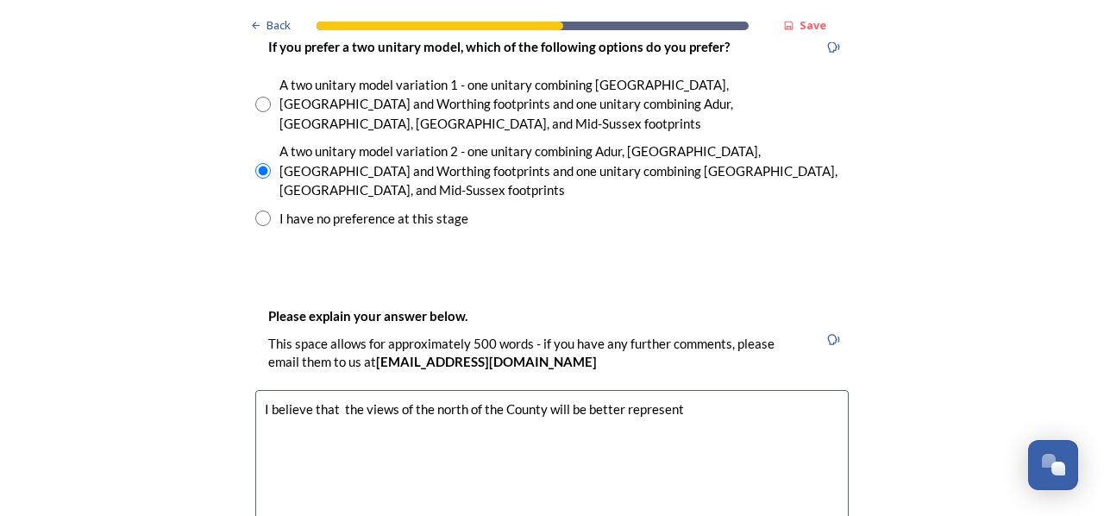
click at [480, 297] on div "Please explain your answer below. This space allows for approximately 500 words…" at bounding box center [536, 339] width 562 height 85
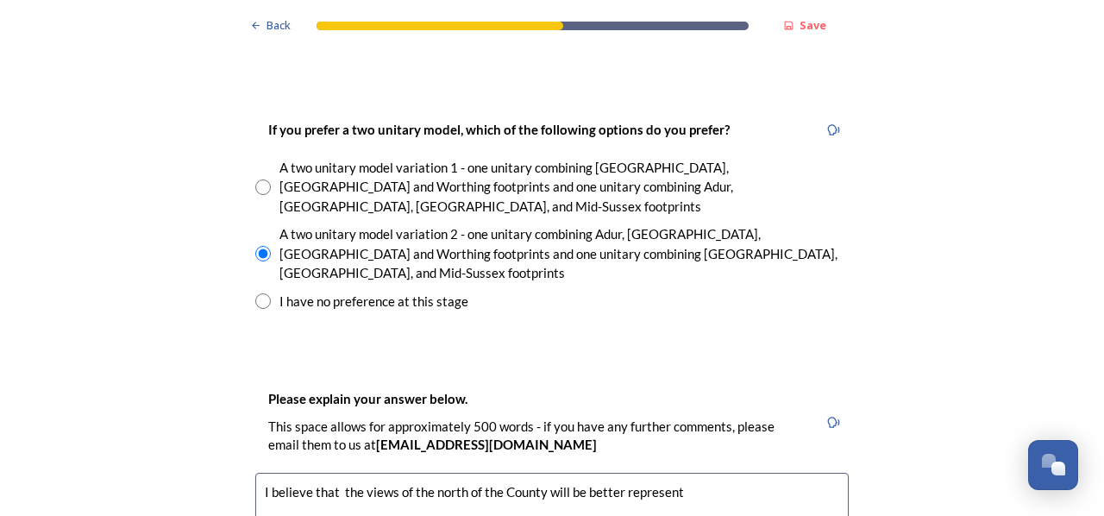
scroll to position [2520, 0]
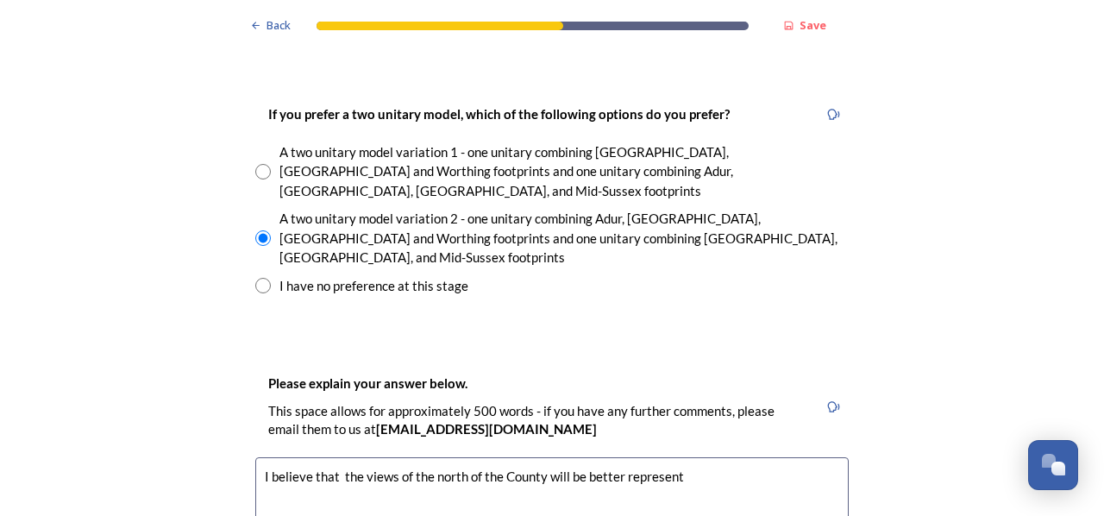
drag, startPoint x: 683, startPoint y: 385, endPoint x: 733, endPoint y: 396, distance: 51.1
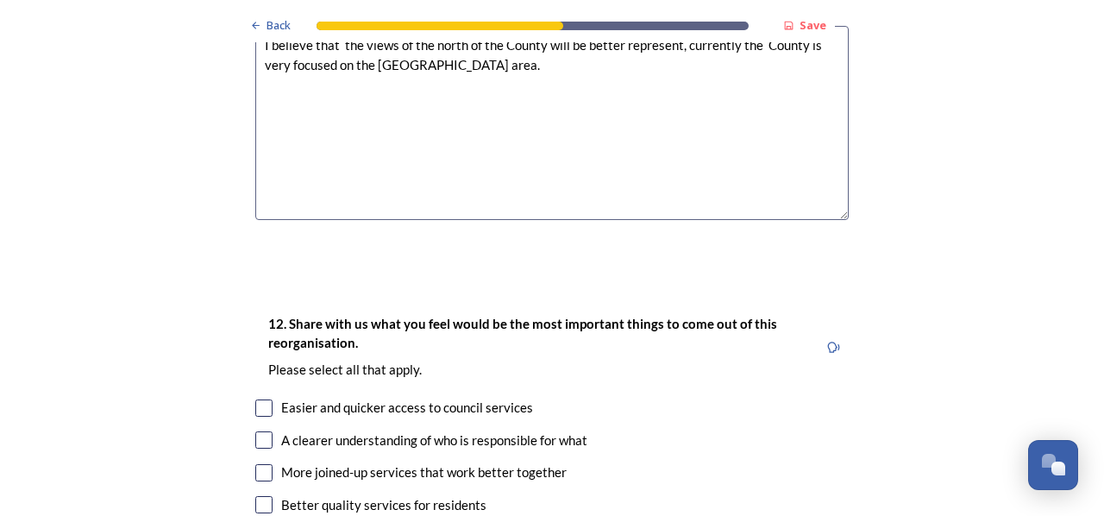
scroll to position [3037, 0]
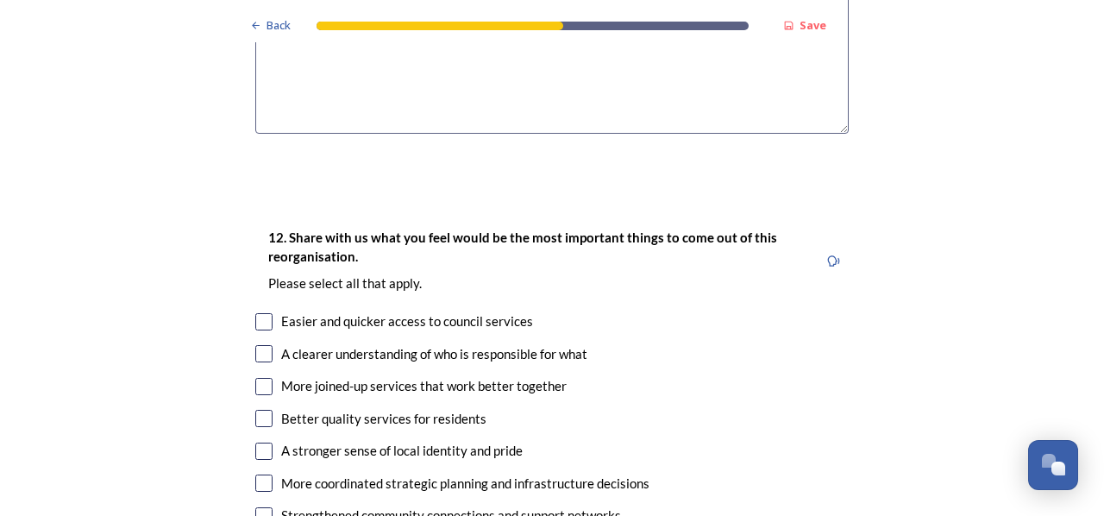
type textarea "I believe that the views of the north of the County will be better represent, c…"
click at [259, 313] on input "checkbox" at bounding box center [263, 321] width 17 height 17
checkbox input "true"
click at [257, 345] on input "checkbox" at bounding box center [263, 353] width 17 height 17
checkbox input "true"
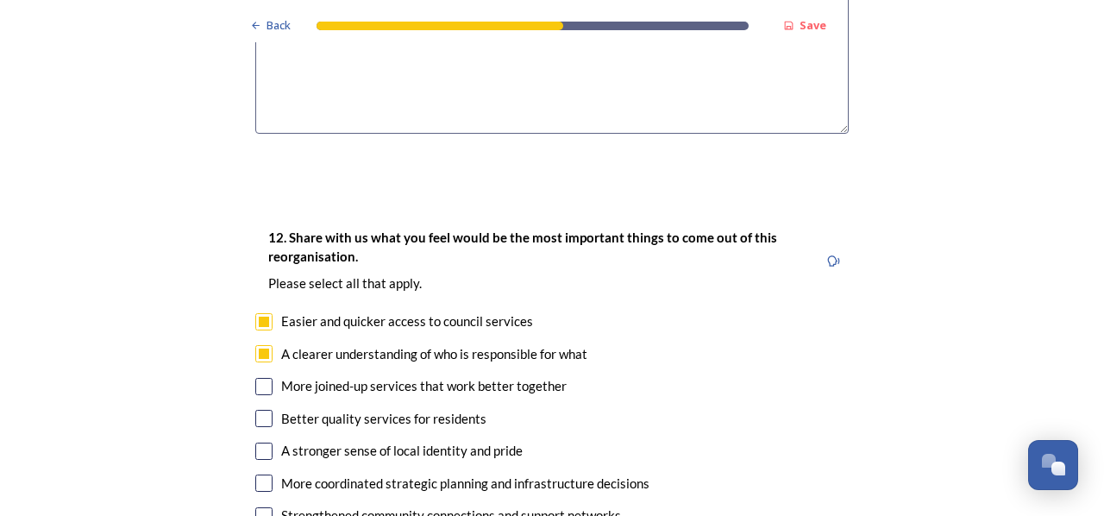
click at [262, 378] on input "checkbox" at bounding box center [263, 386] width 17 height 17
checkbox input "true"
click at [259, 410] on input "checkbox" at bounding box center [263, 418] width 17 height 17
checkbox input "true"
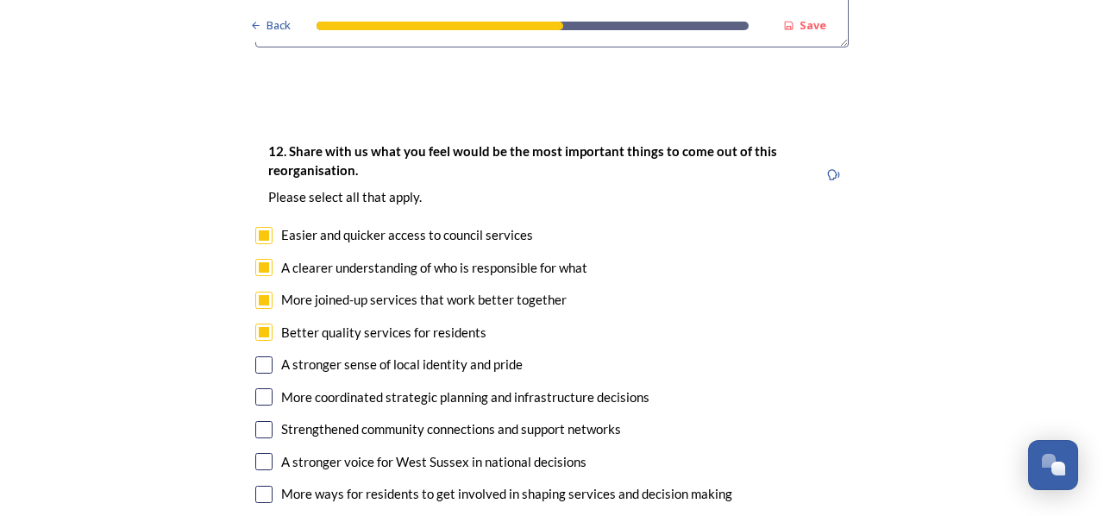
click at [260, 388] on input "checkbox" at bounding box center [263, 396] width 17 height 17
checkbox input "true"
click at [259, 486] on input "checkbox" at bounding box center [263, 494] width 17 height 17
checkbox input "true"
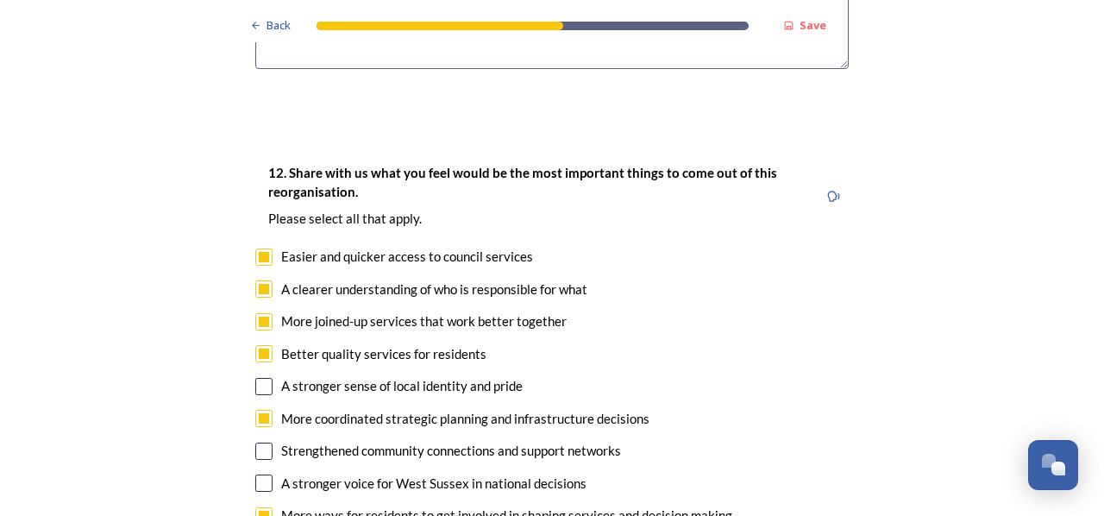
scroll to position [3210, 0]
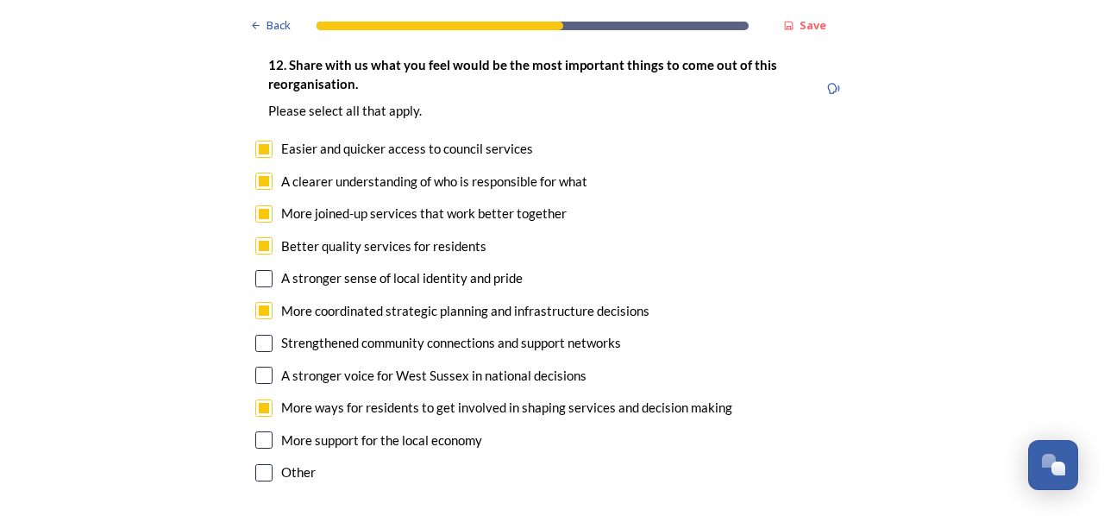
click at [258, 431] on input "checkbox" at bounding box center [263, 439] width 17 height 17
checkbox input "true"
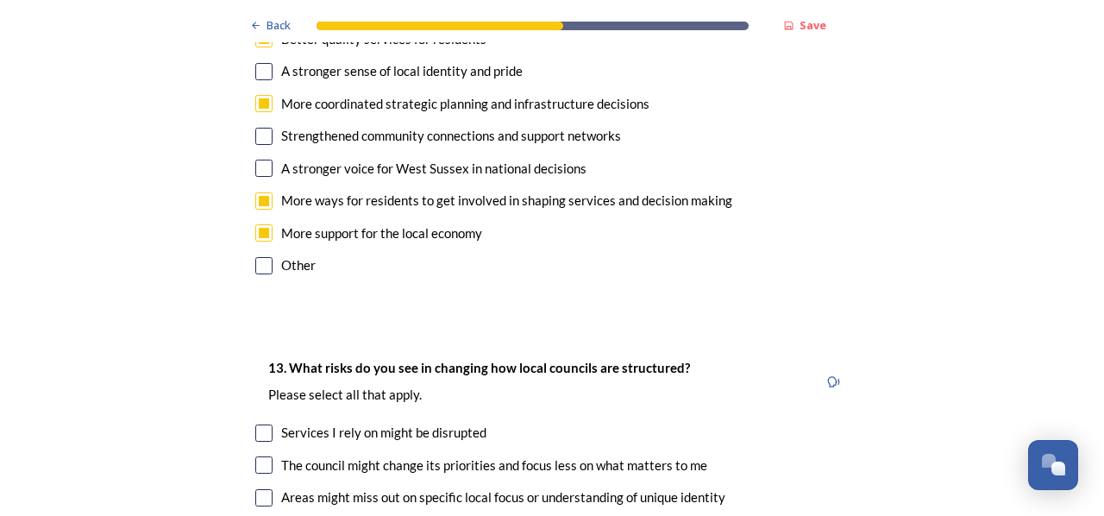
scroll to position [3468, 0]
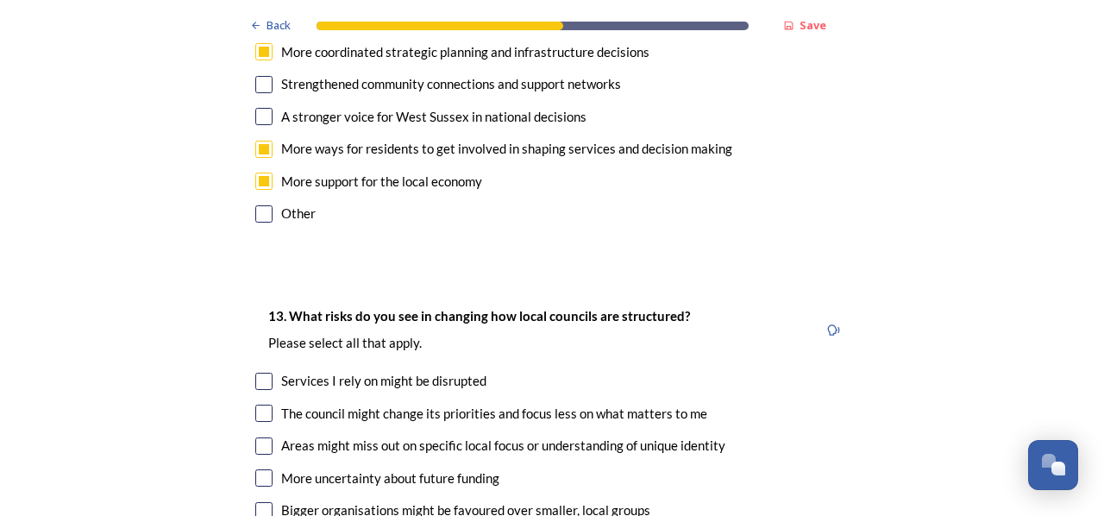
click at [255, 373] on input "checkbox" at bounding box center [263, 381] width 17 height 17
checkbox input "true"
click at [261, 404] on input "checkbox" at bounding box center [263, 412] width 17 height 17
checkbox input "true"
click at [256, 437] on input "checkbox" at bounding box center [263, 445] width 17 height 17
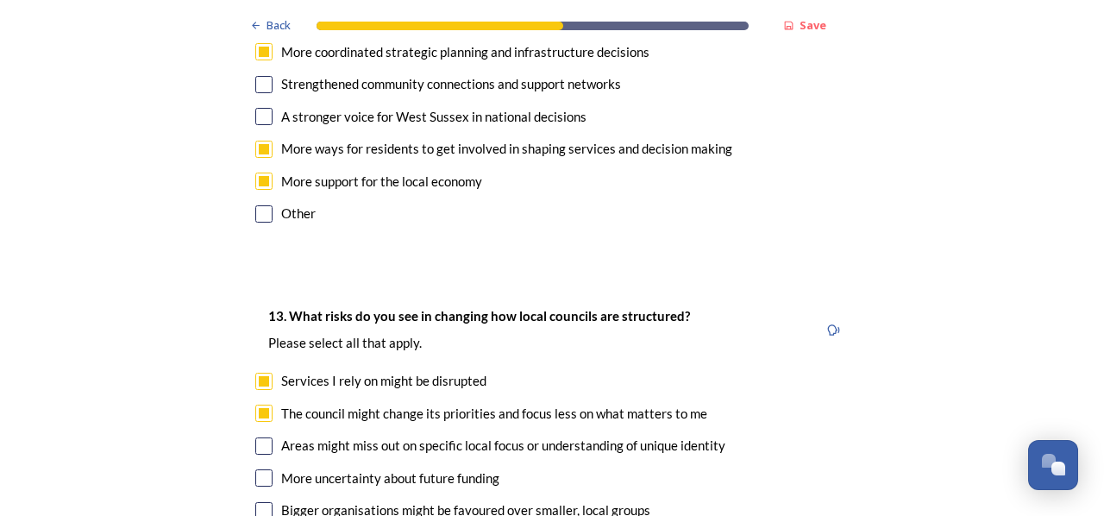
checkbox input "true"
click at [257, 469] on input "checkbox" at bounding box center [263, 477] width 17 height 17
checkbox input "true"
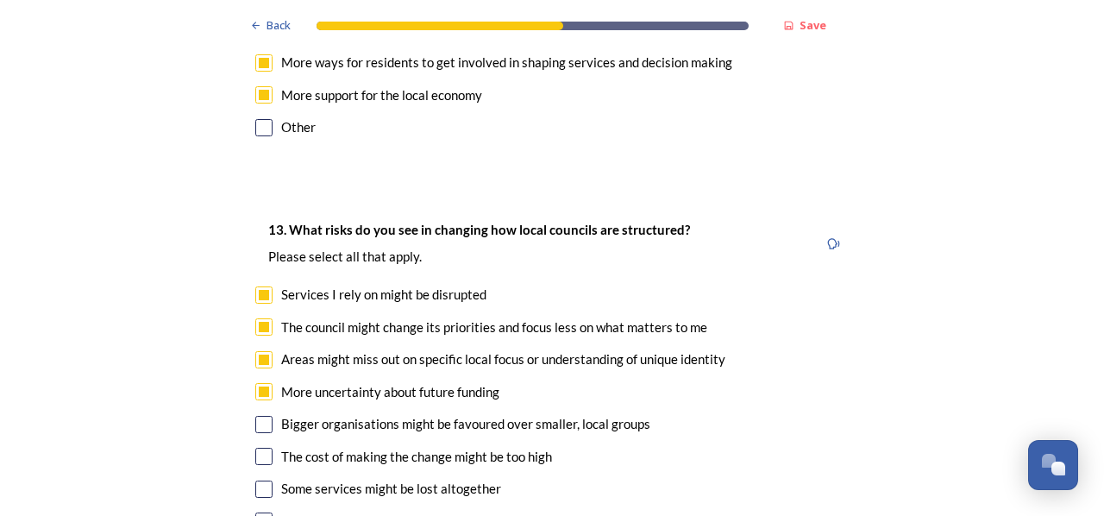
click at [260, 416] on input "checkbox" at bounding box center [263, 424] width 17 height 17
checkbox input "true"
click at [264, 448] on input "checkbox" at bounding box center [263, 456] width 17 height 17
checkbox input "true"
click at [255, 480] on input "checkbox" at bounding box center [263, 488] width 17 height 17
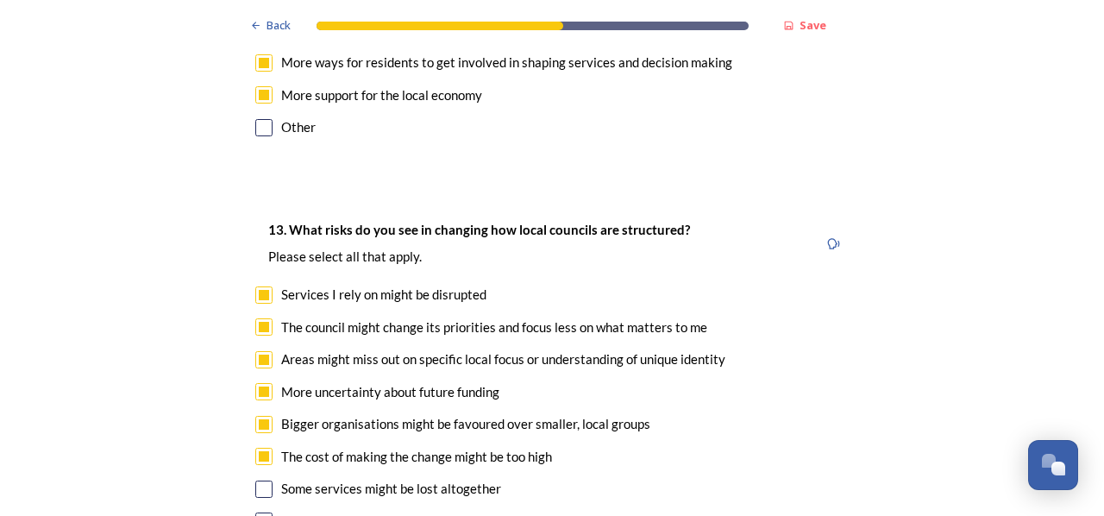
checkbox input "true"
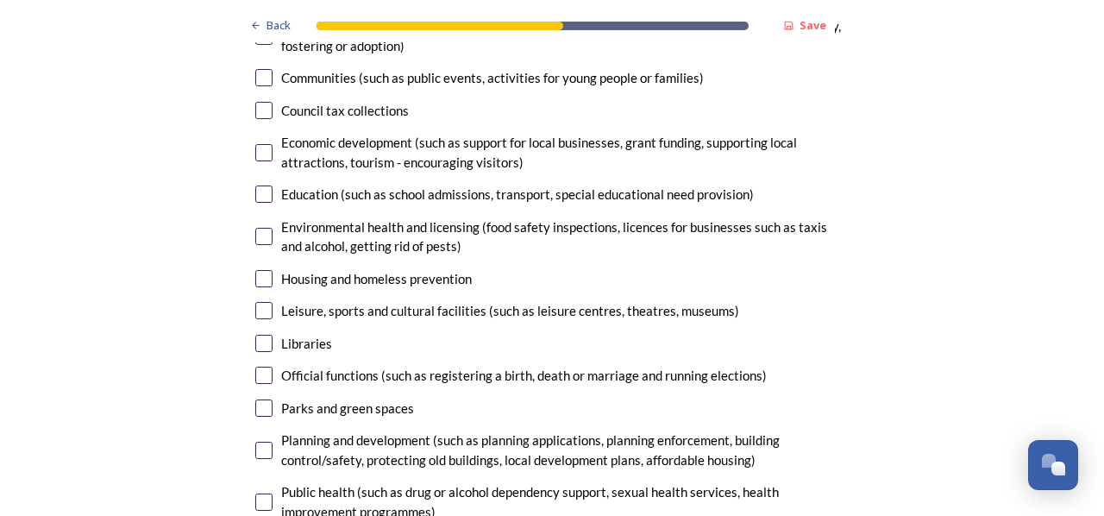
scroll to position [4417, 0]
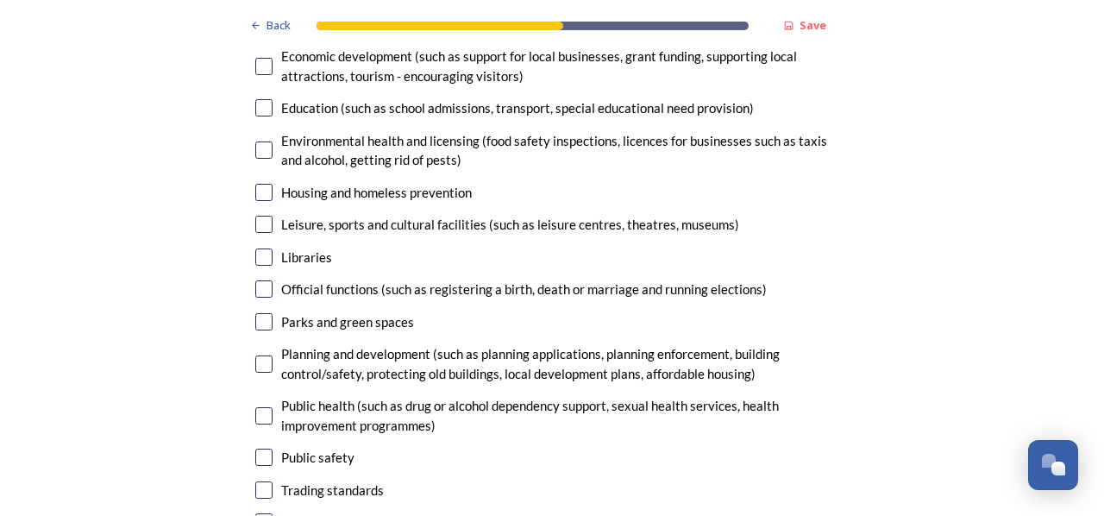
click at [260, 513] on input "checkbox" at bounding box center [263, 521] width 17 height 17
checkbox input "true"
click at [260, 448] on input "checkbox" at bounding box center [263, 456] width 17 height 17
checkbox input "true"
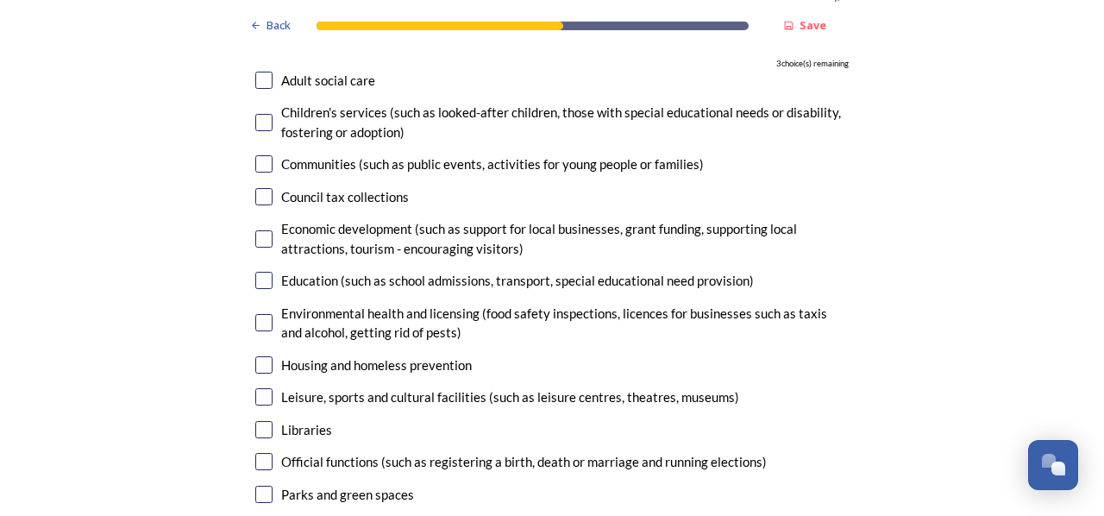
click at [265, 486] on input "checkbox" at bounding box center [263, 494] width 17 height 17
checkbox input "true"
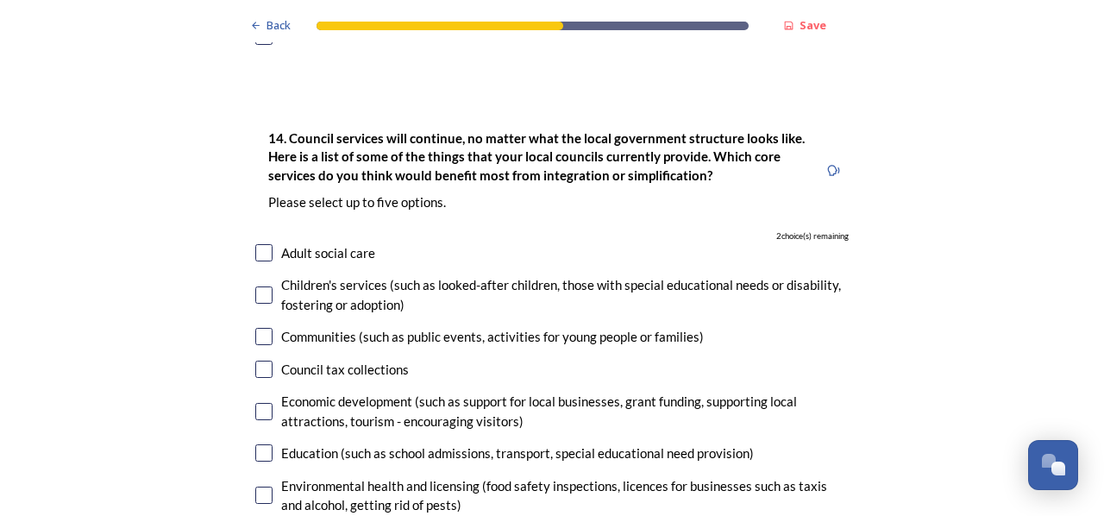
click at [259, 244] on input "checkbox" at bounding box center [263, 252] width 17 height 17
checkbox input "true"
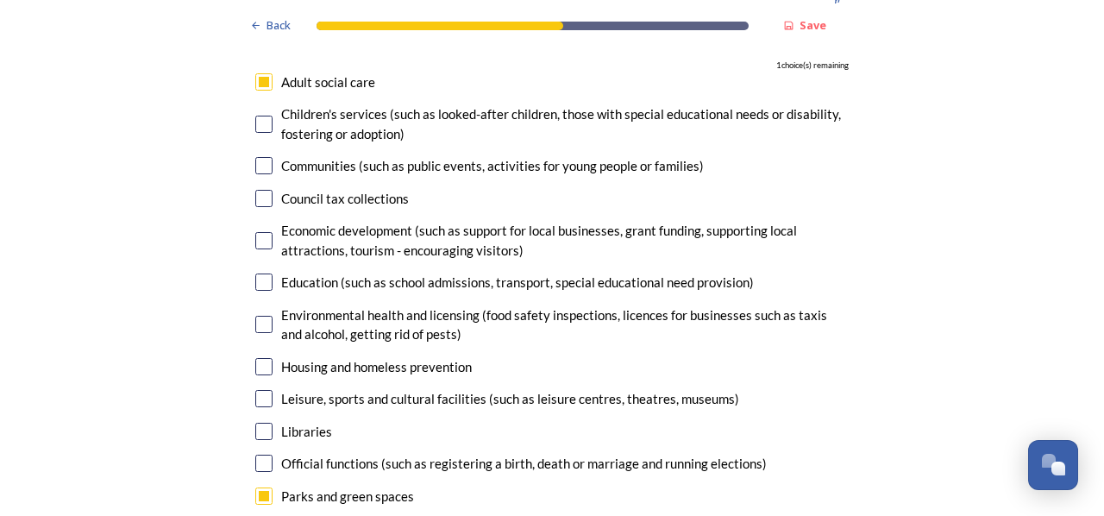
scroll to position [4245, 0]
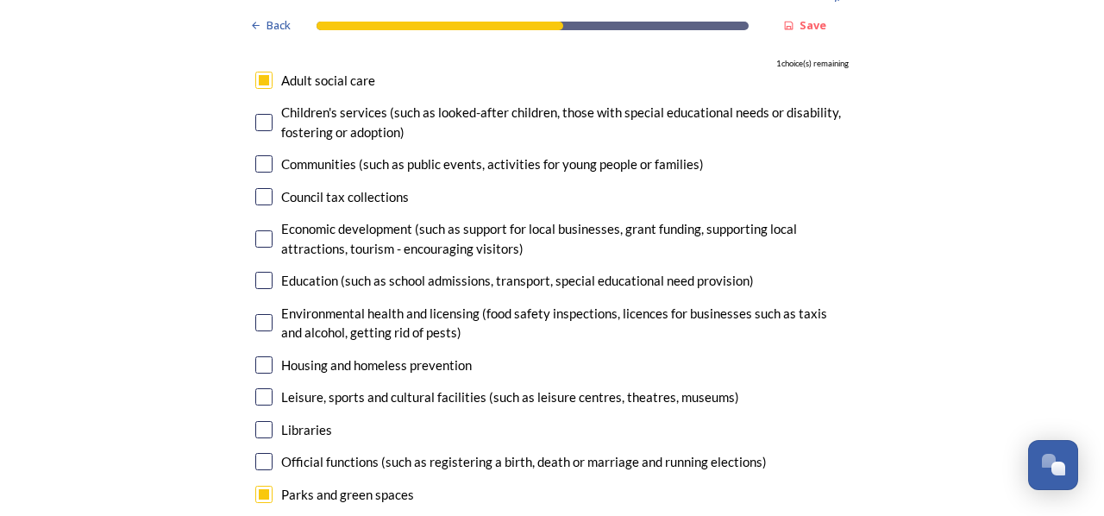
click at [264, 388] on input "checkbox" at bounding box center [263, 396] width 17 height 17
checkbox input "true"
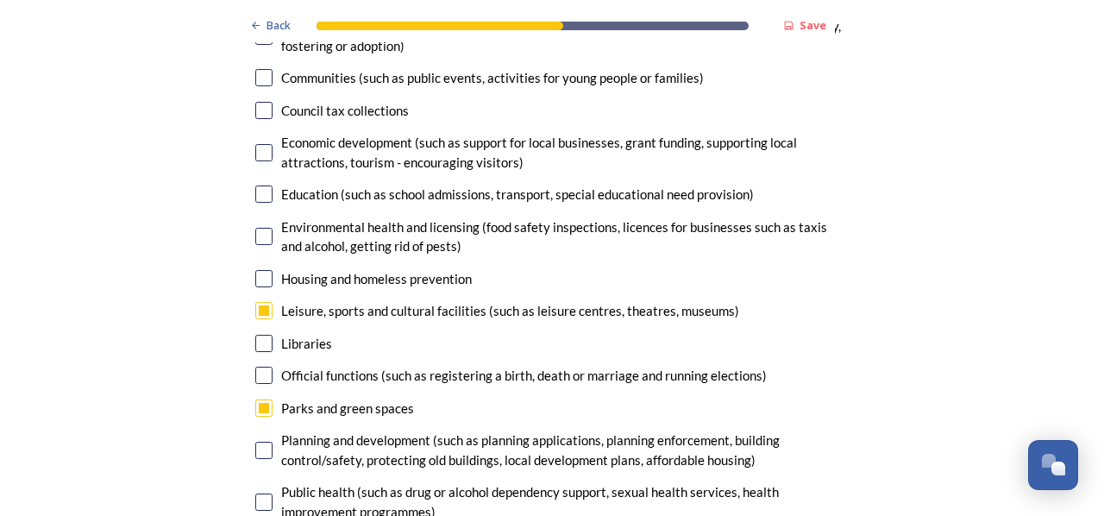
click at [266, 442] on input "checkbox" at bounding box center [263, 450] width 17 height 17
checkbox input "false"
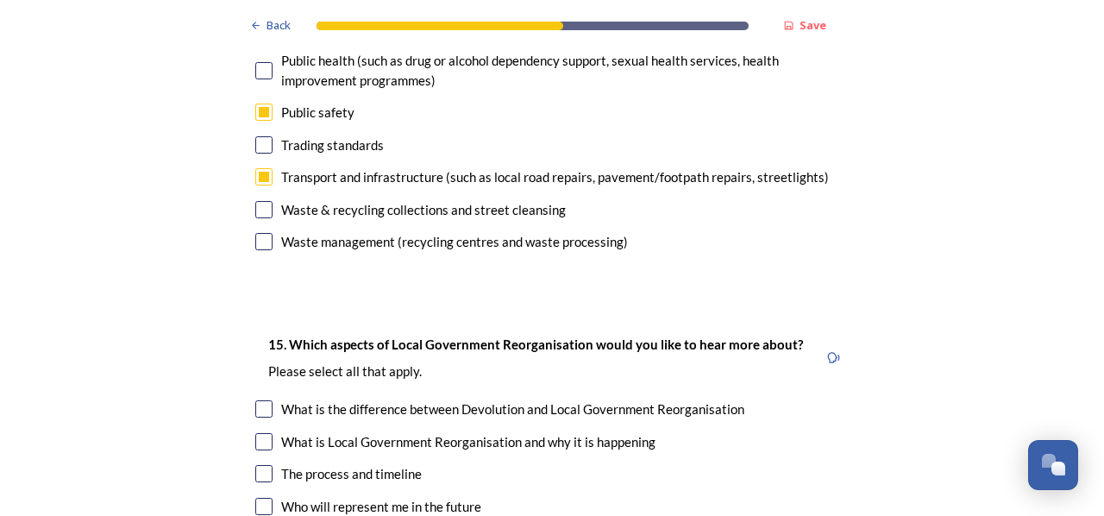
scroll to position [4848, 0]
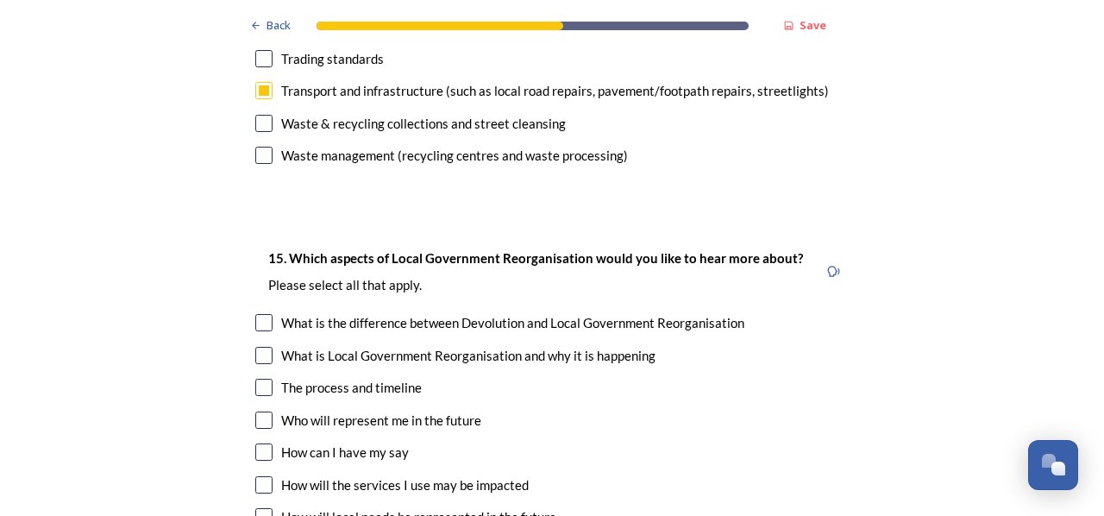
click at [261, 411] on input "checkbox" at bounding box center [263, 419] width 17 height 17
checkbox input "true"
click at [255, 443] on input "checkbox" at bounding box center [263, 451] width 17 height 17
checkbox input "true"
click at [260, 476] on input "checkbox" at bounding box center [263, 484] width 17 height 17
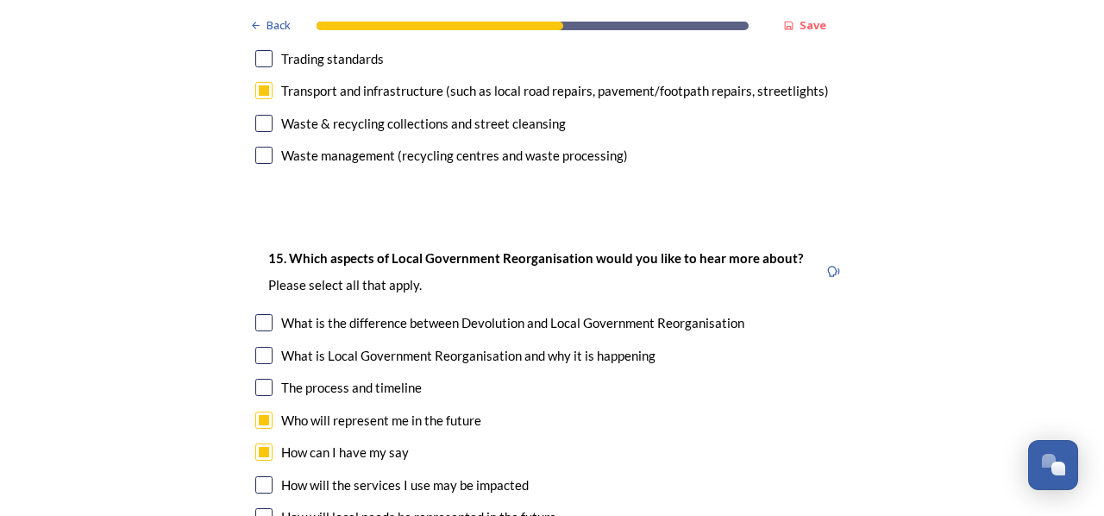
checkbox input "true"
click at [257, 508] on input "checkbox" at bounding box center [263, 516] width 17 height 17
checkbox input "true"
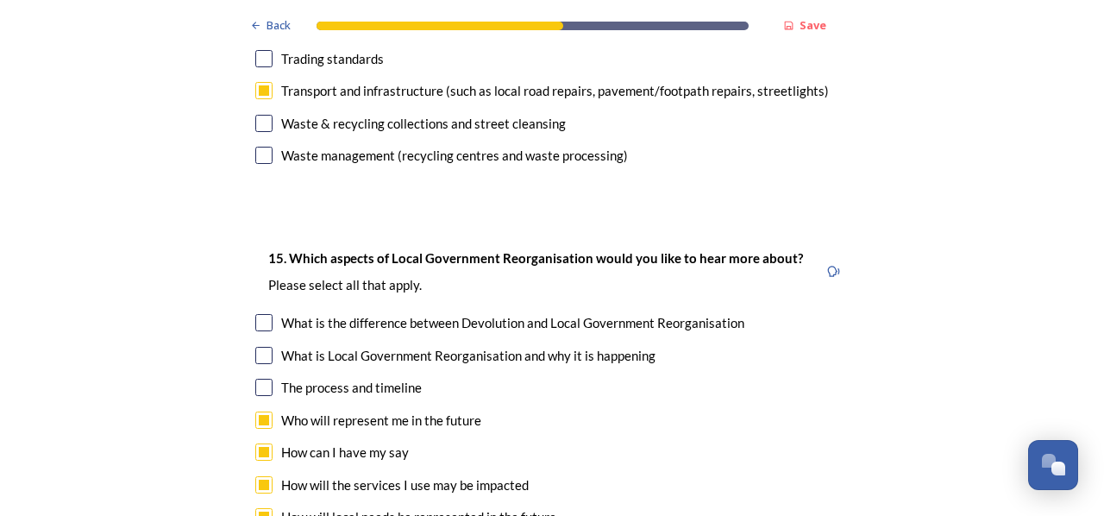
scroll to position [4934, 0]
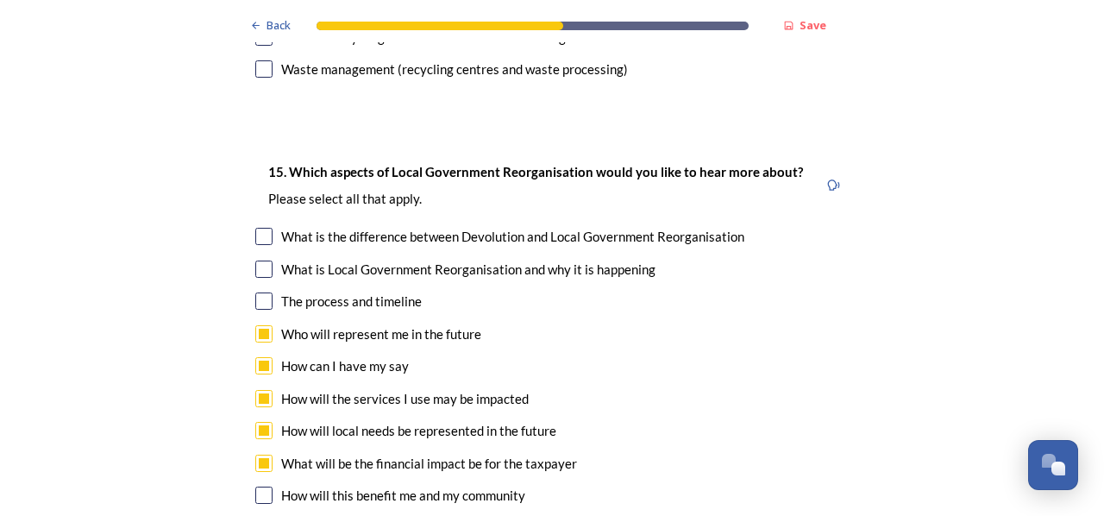
click at [255, 486] on input "checkbox" at bounding box center [263, 494] width 17 height 17
checkbox input "true"
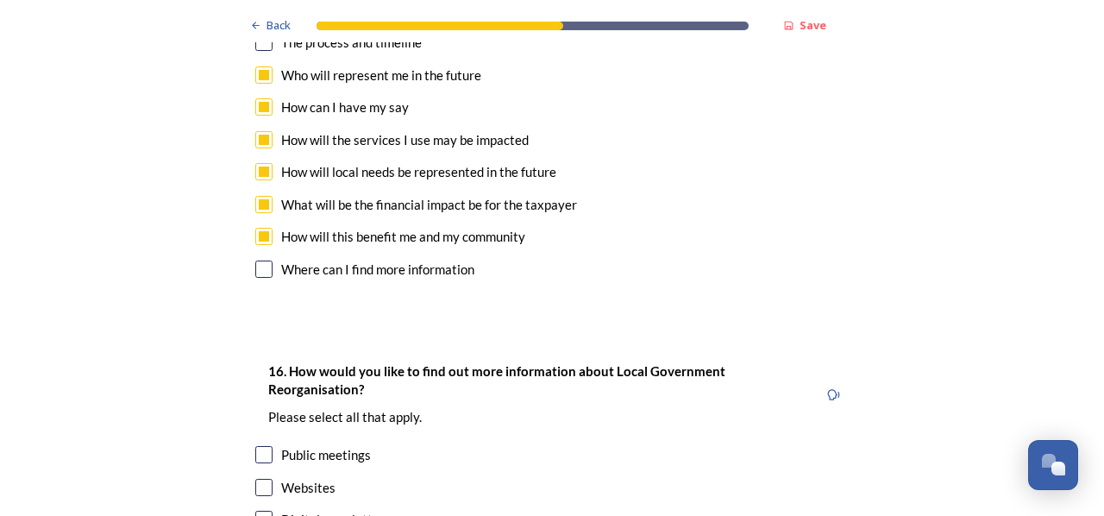
scroll to position [5279, 0]
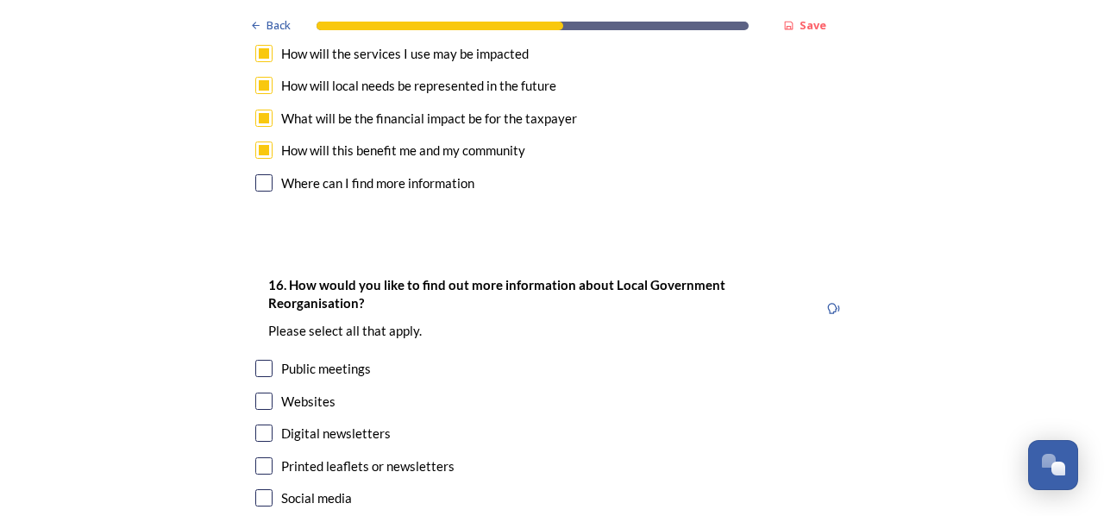
click at [255, 424] on input "checkbox" at bounding box center [263, 432] width 17 height 17
checkbox input "true"
click at [258, 360] on input "checkbox" at bounding box center [263, 368] width 17 height 17
checkbox input "true"
click at [259, 392] on input "checkbox" at bounding box center [263, 400] width 17 height 17
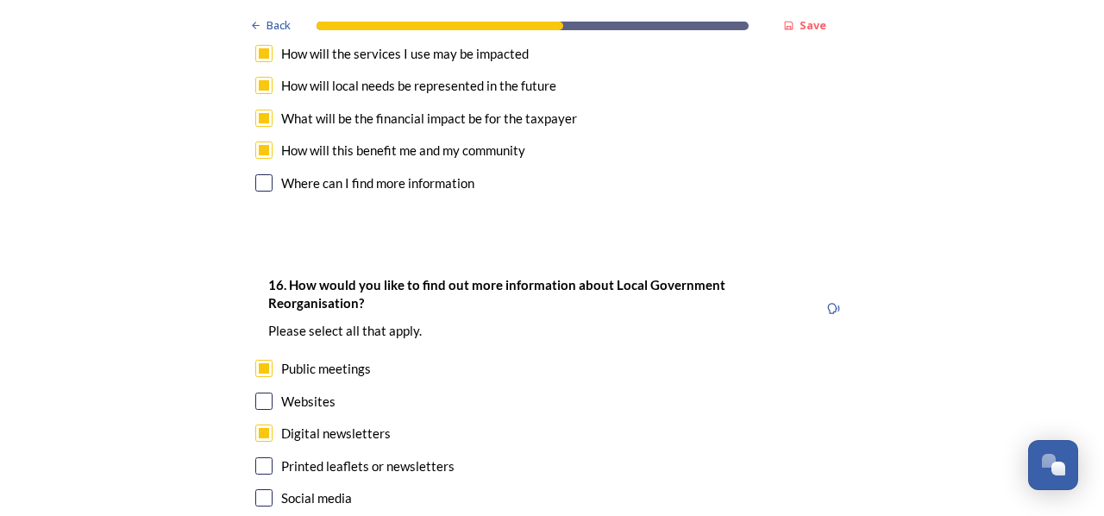
checkbox input "true"
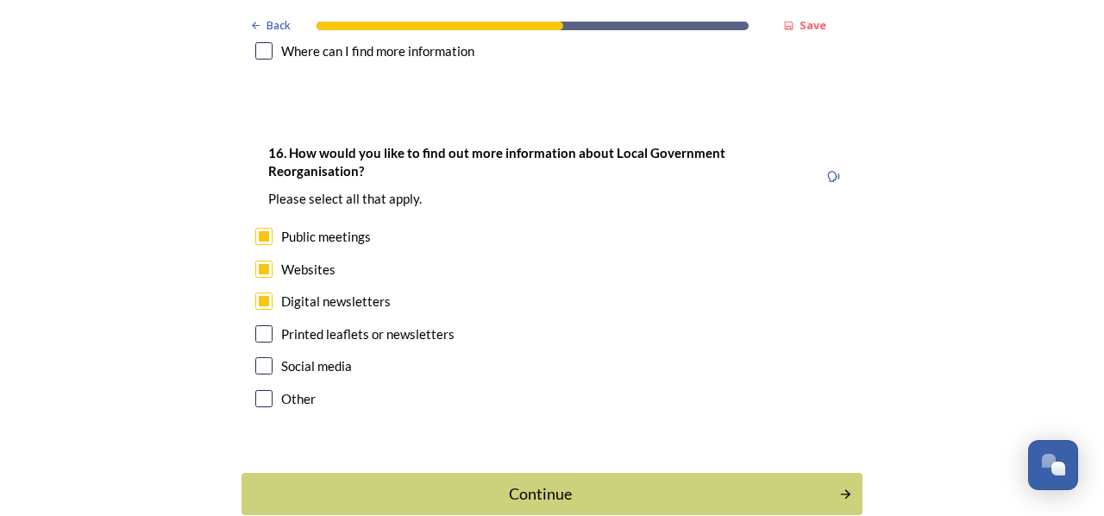
scroll to position [5420, 0]
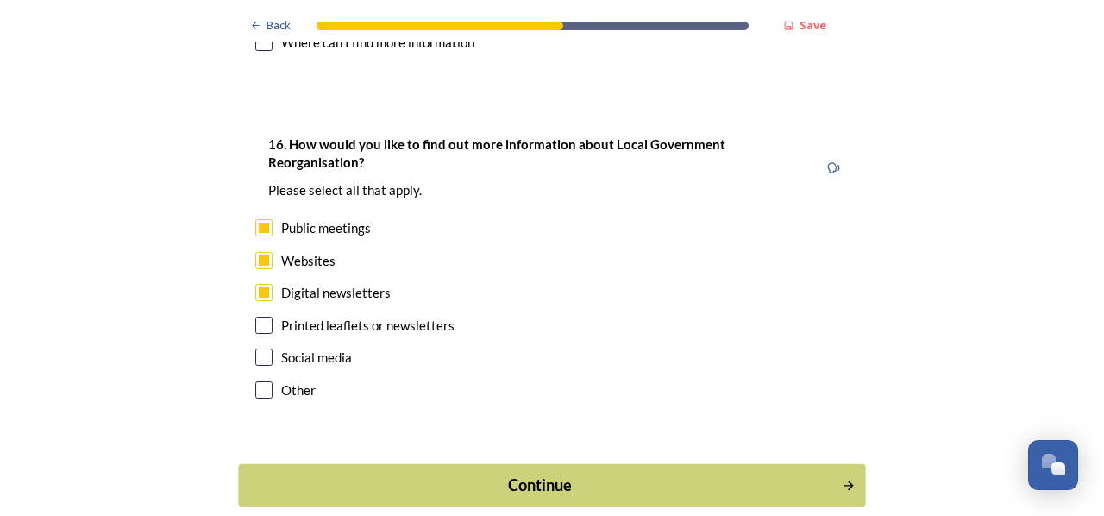
click at [557, 473] on div "Continue" at bounding box center [540, 484] width 584 height 23
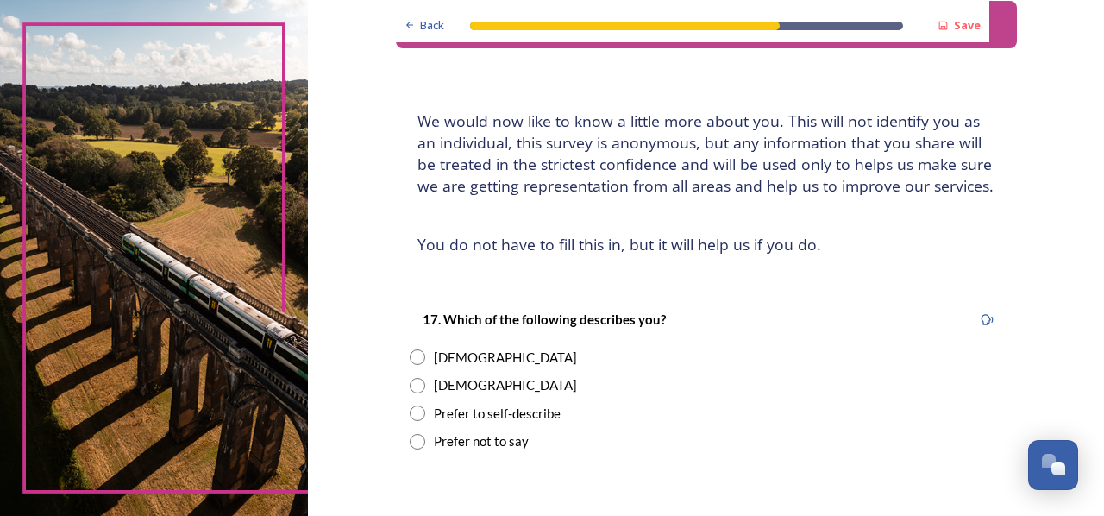
scroll to position [86, 0]
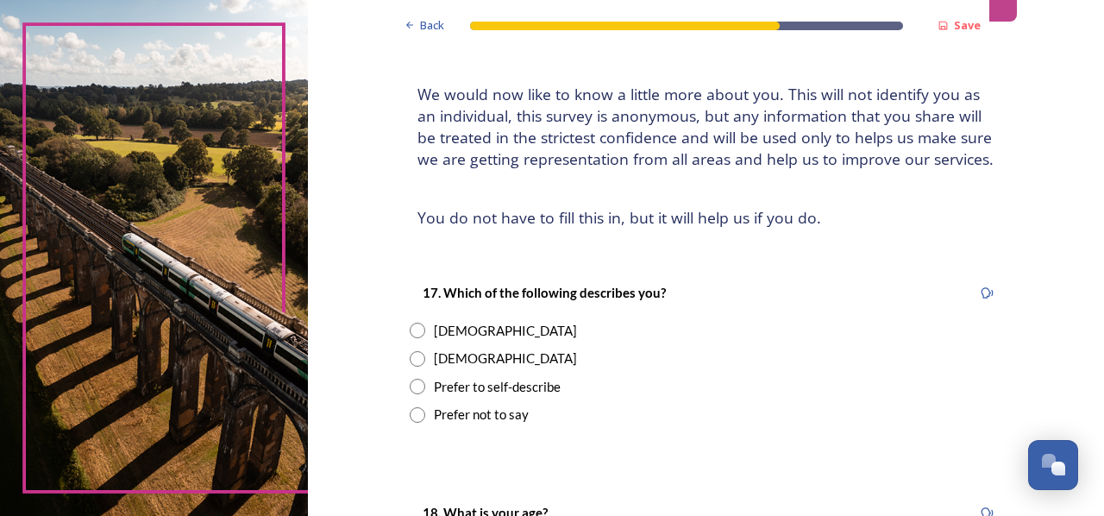
click at [410, 356] on input "radio" at bounding box center [418, 359] width 16 height 16
radio input "true"
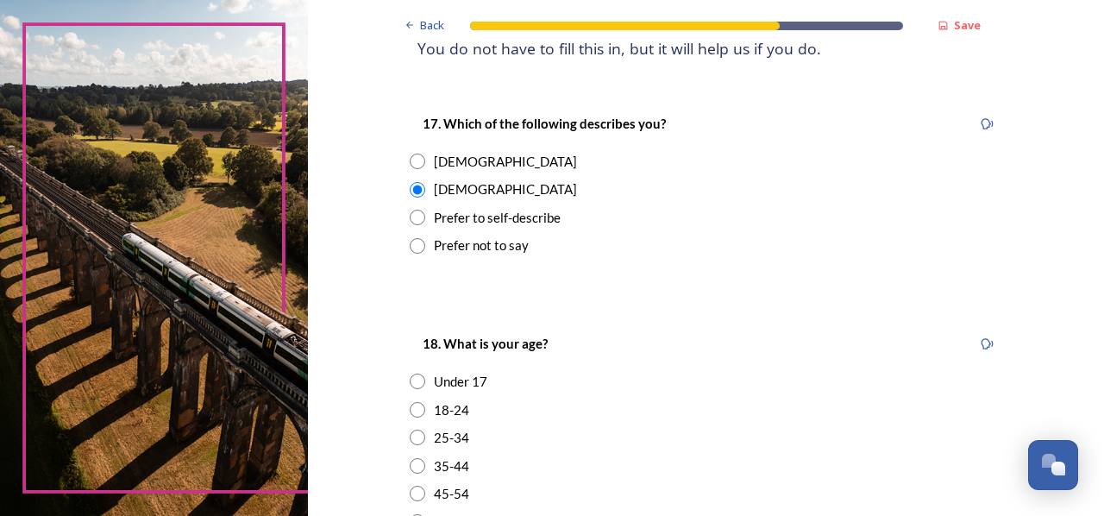
scroll to position [431, 0]
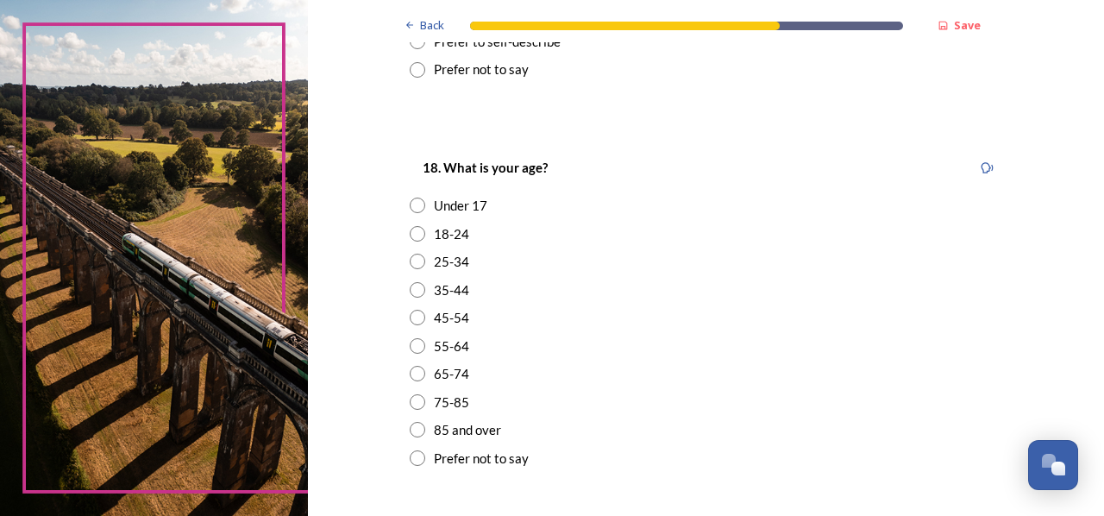
click at [410, 347] on input "radio" at bounding box center [418, 346] width 16 height 16
radio input "true"
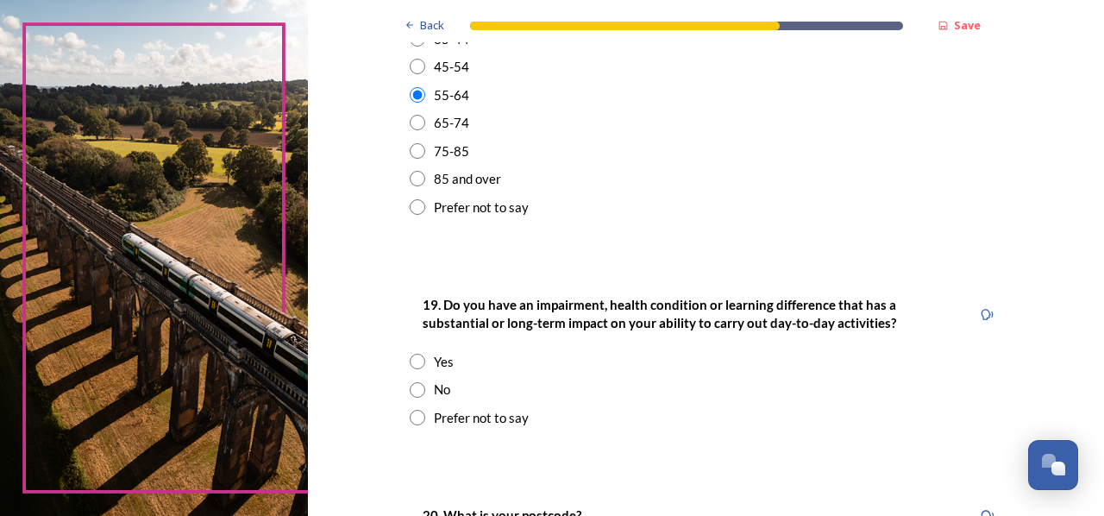
scroll to position [690, 0]
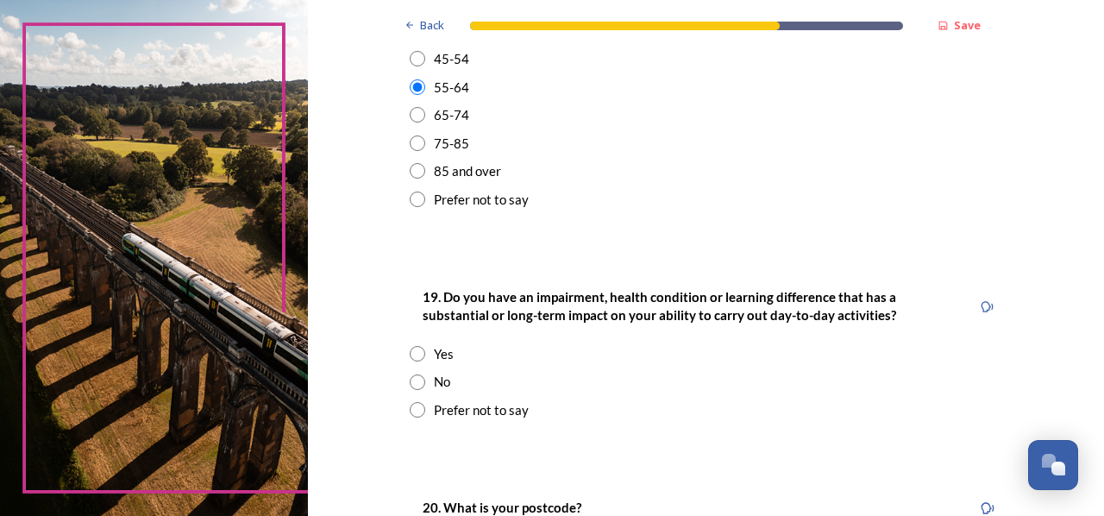
click at [410, 381] on input "radio" at bounding box center [418, 382] width 16 height 16
radio input "true"
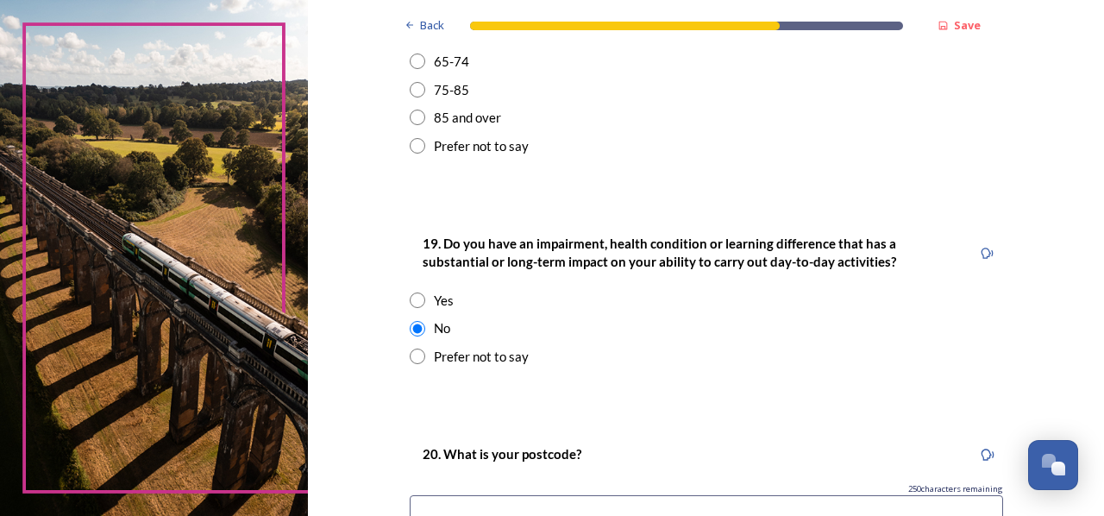
scroll to position [949, 0]
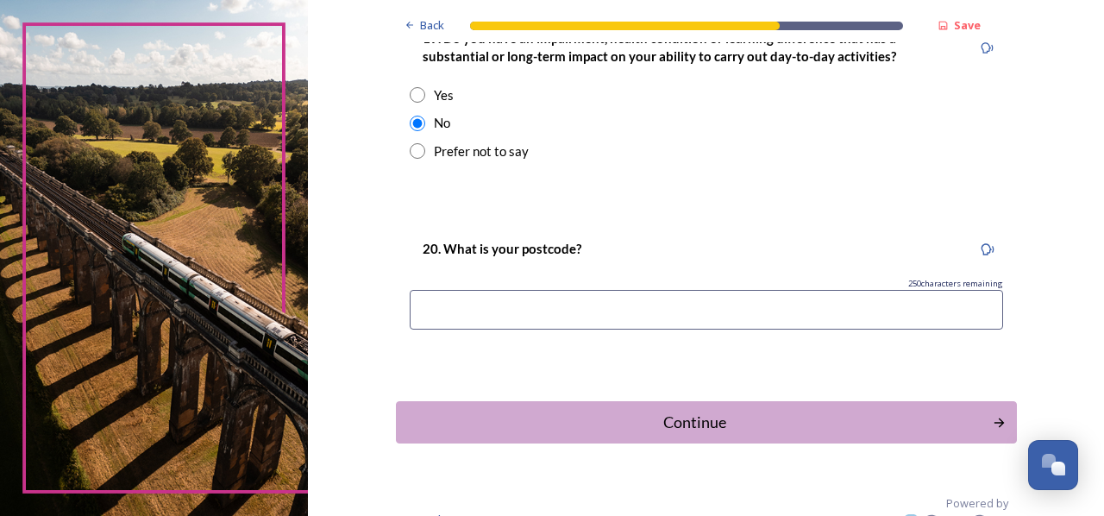
click at [543, 311] on input at bounding box center [706, 310] width 593 height 40
type input "rh106te"
click at [678, 420] on div "Continue" at bounding box center [694, 421] width 584 height 23
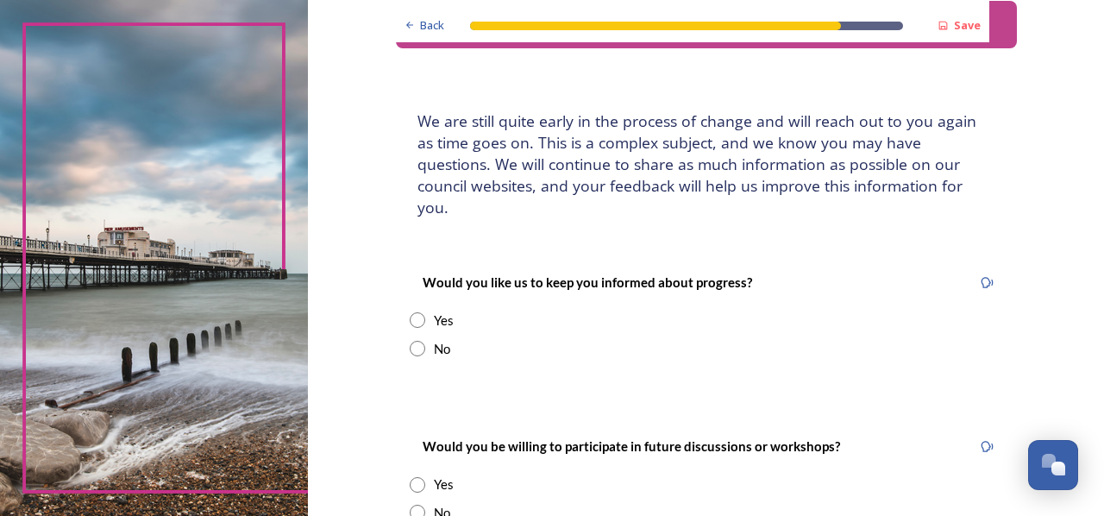
scroll to position [86, 0]
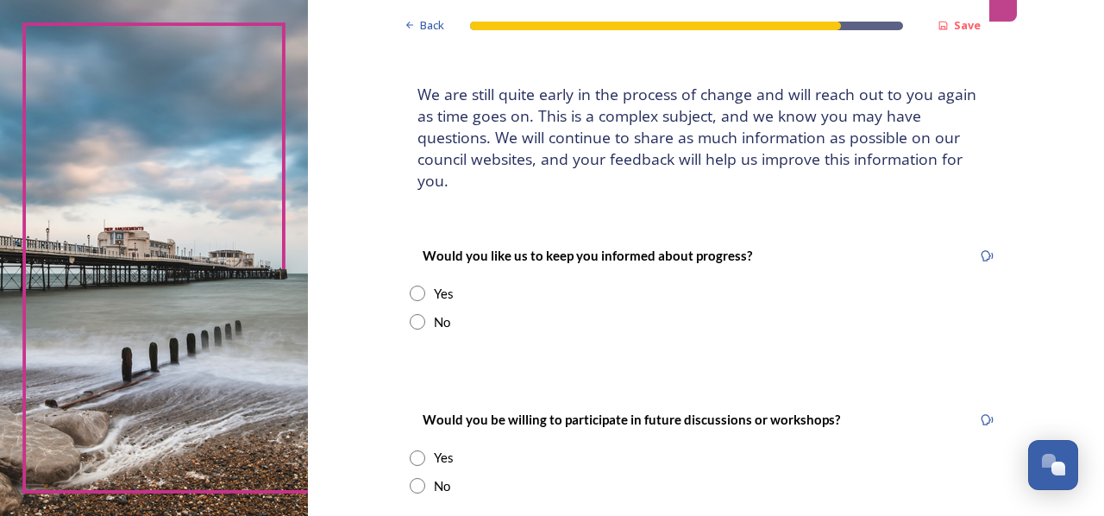
click at [410, 314] on input "radio" at bounding box center [418, 322] width 16 height 16
radio input "true"
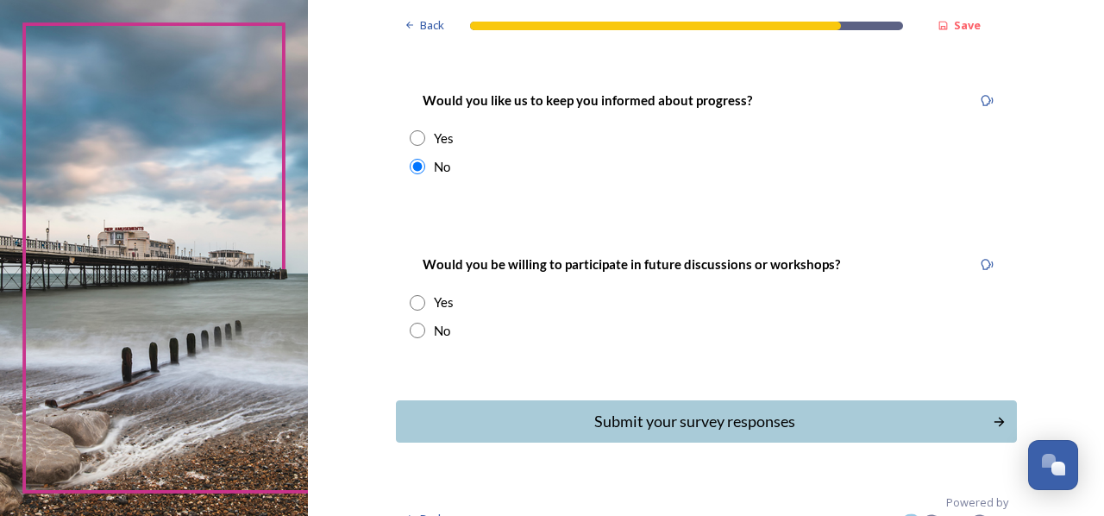
scroll to position [247, 0]
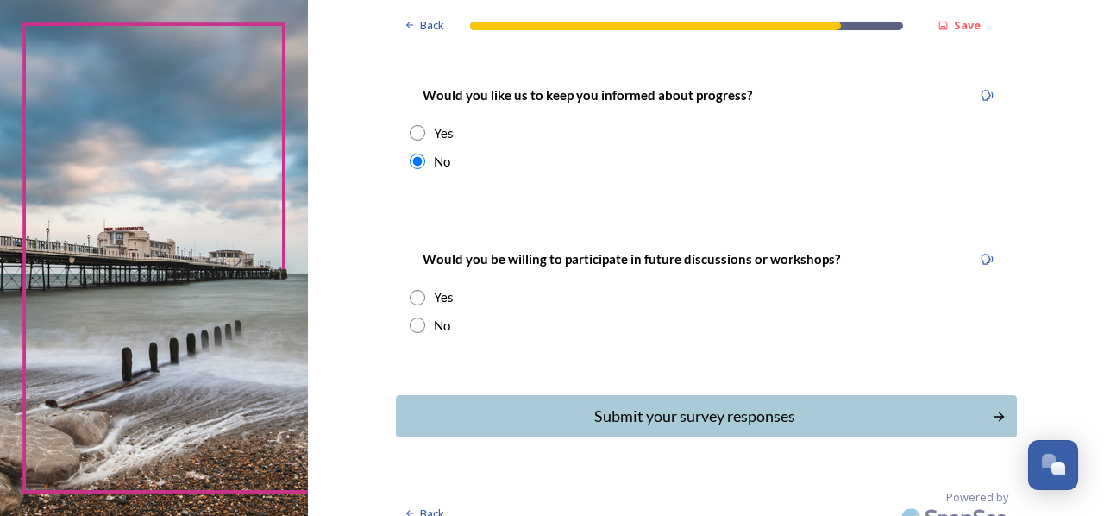
click at [410, 317] on input "radio" at bounding box center [418, 325] width 16 height 16
radio input "true"
click at [723, 404] on div "Submit your survey responses" at bounding box center [694, 415] width 584 height 23
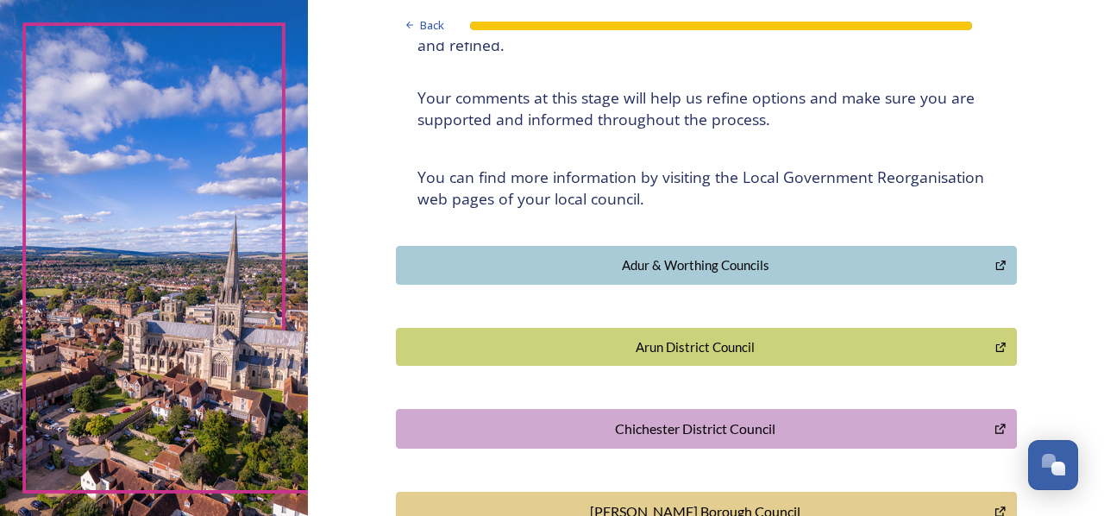
scroll to position [259, 0]
